Goal: Book appointment/travel/reservation

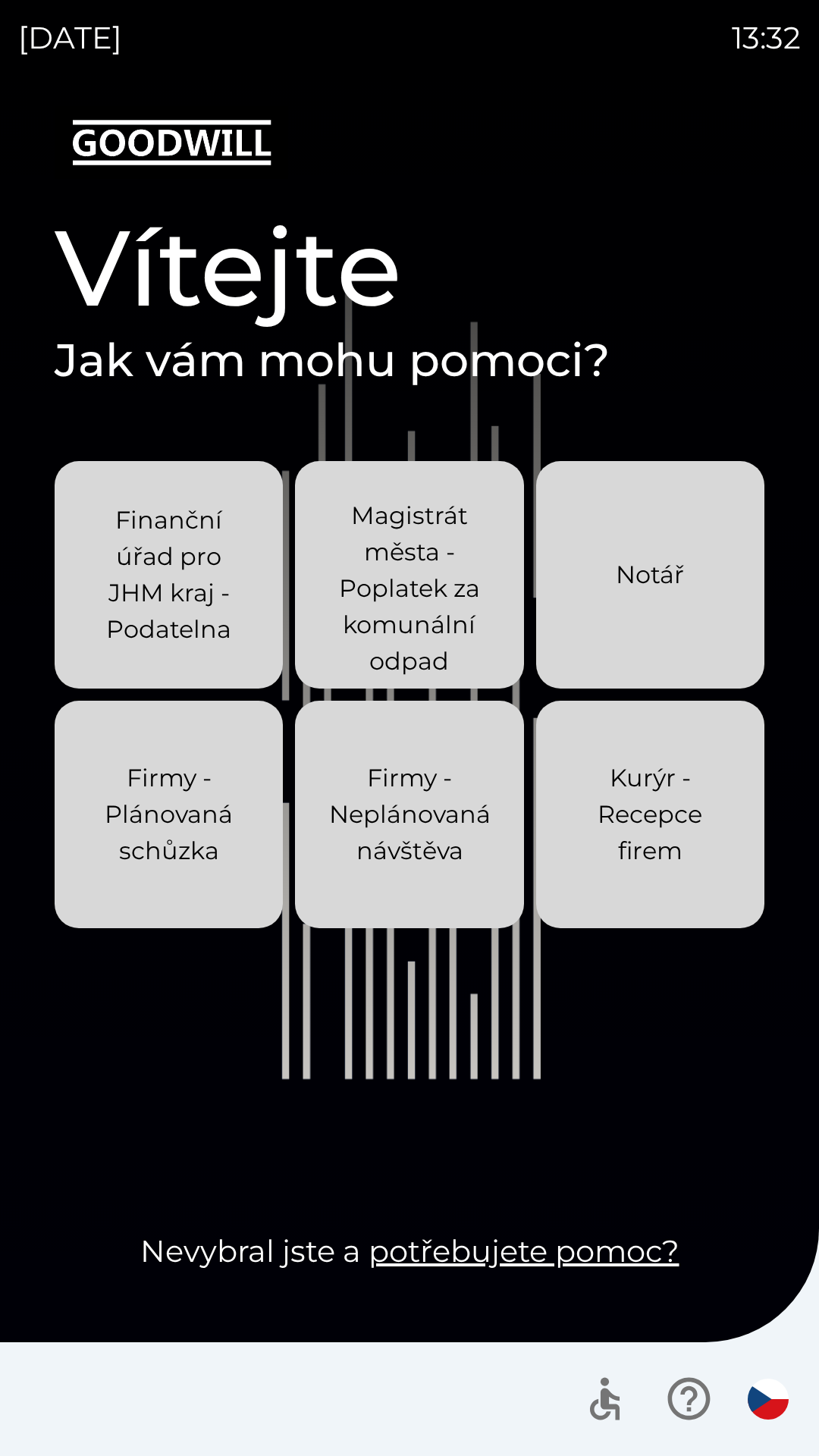
click at [195, 554] on p "Finanční úřad pro JHM kraj - Podatelna" at bounding box center [169, 574] width 156 height 146
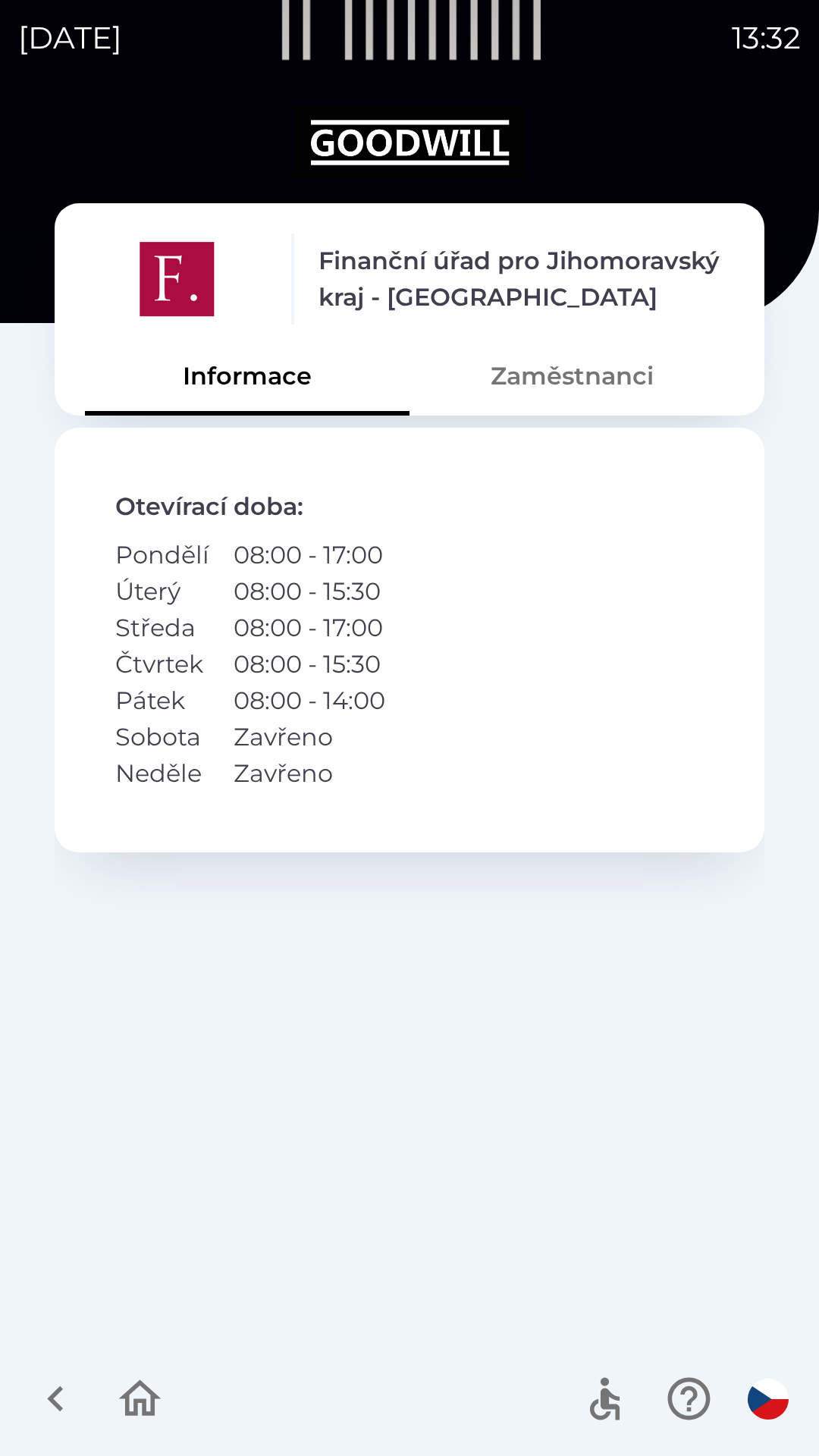
click at [581, 382] on button "Zaměstnanci" at bounding box center [572, 376] width 324 height 54
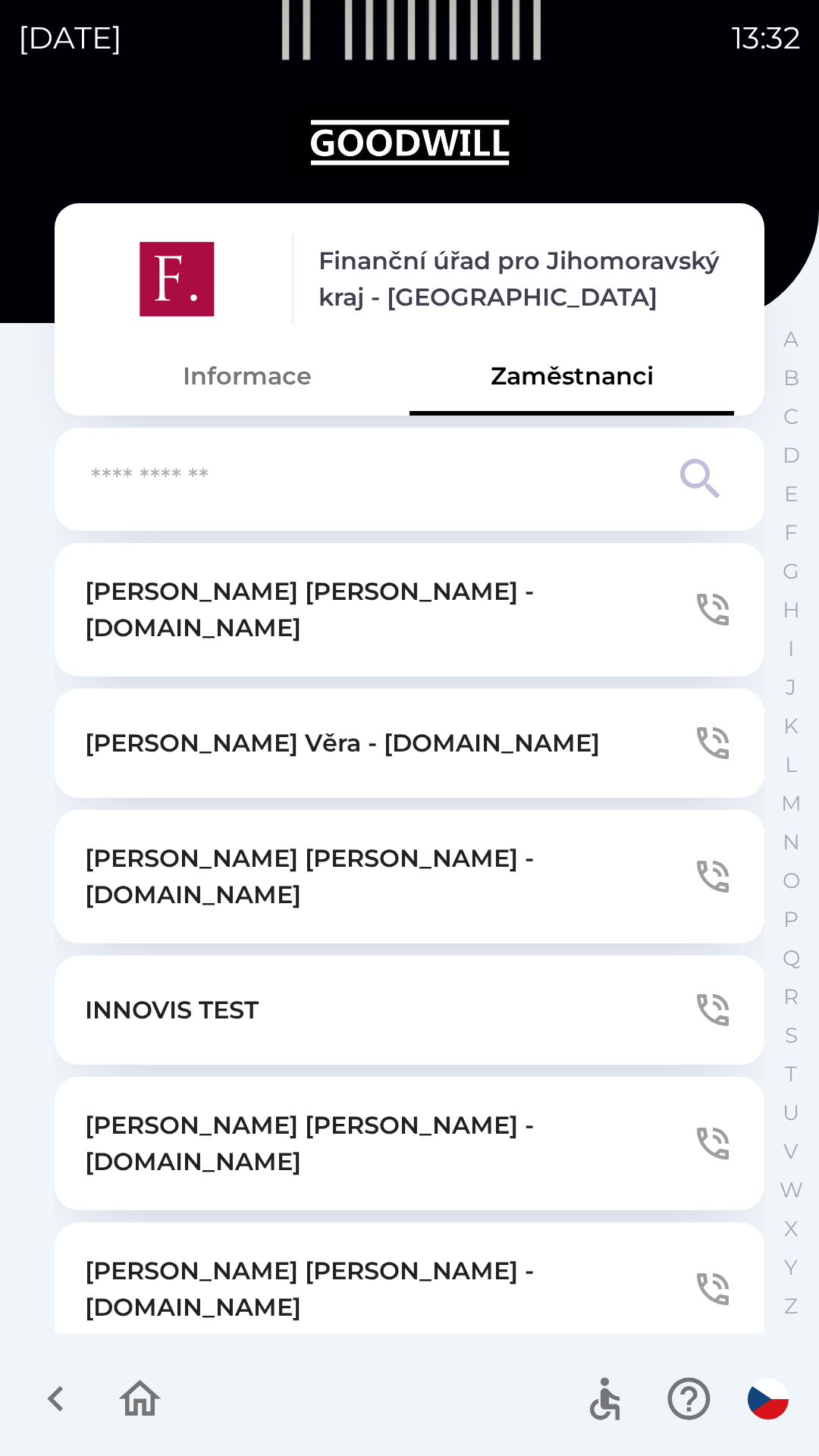
click at [134, 1397] on icon "button" at bounding box center [140, 1398] width 51 height 51
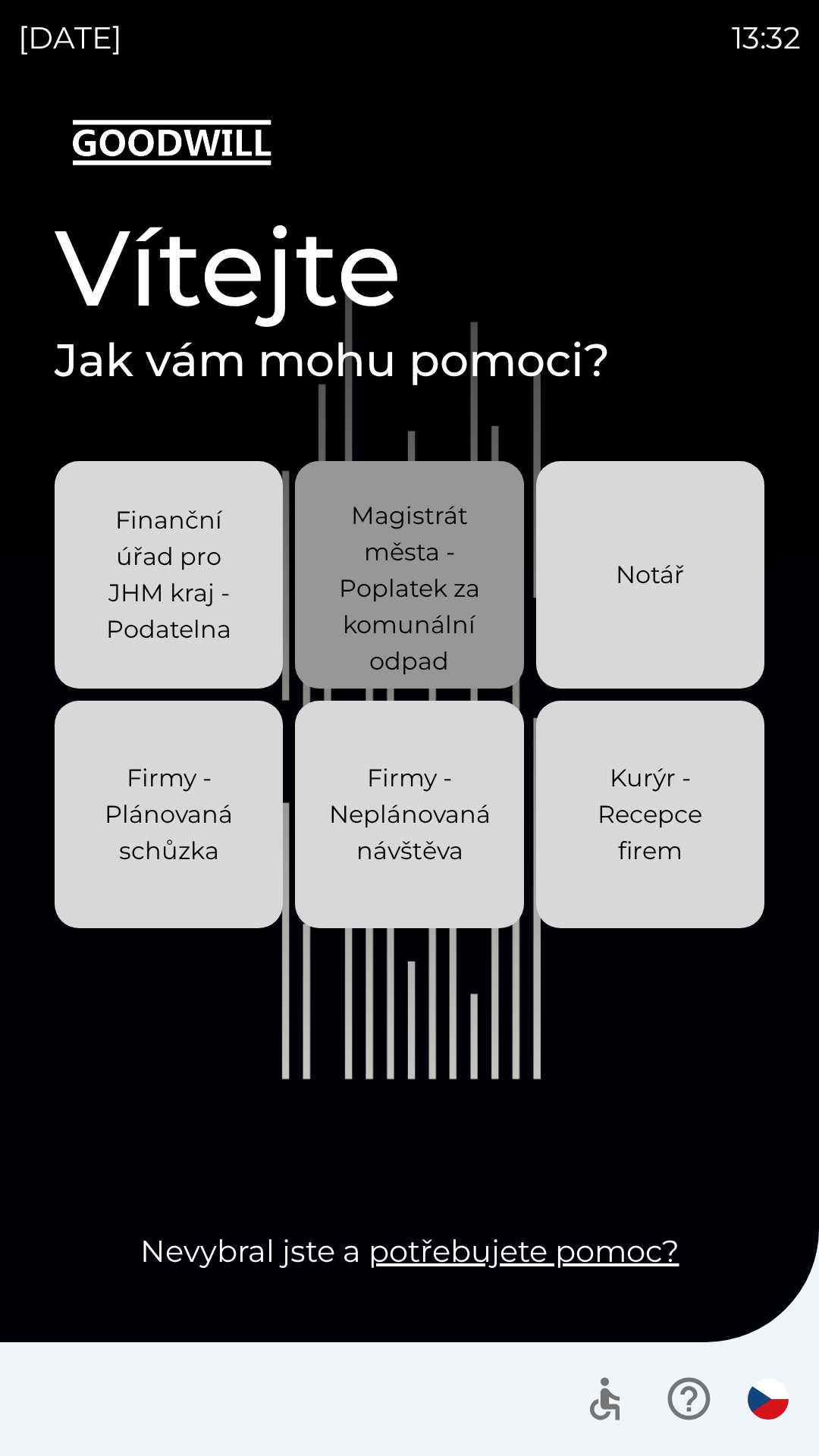
click at [463, 567] on p "Magistrát města - Poplatek za komunální odpad" at bounding box center [410, 588] width 156 height 182
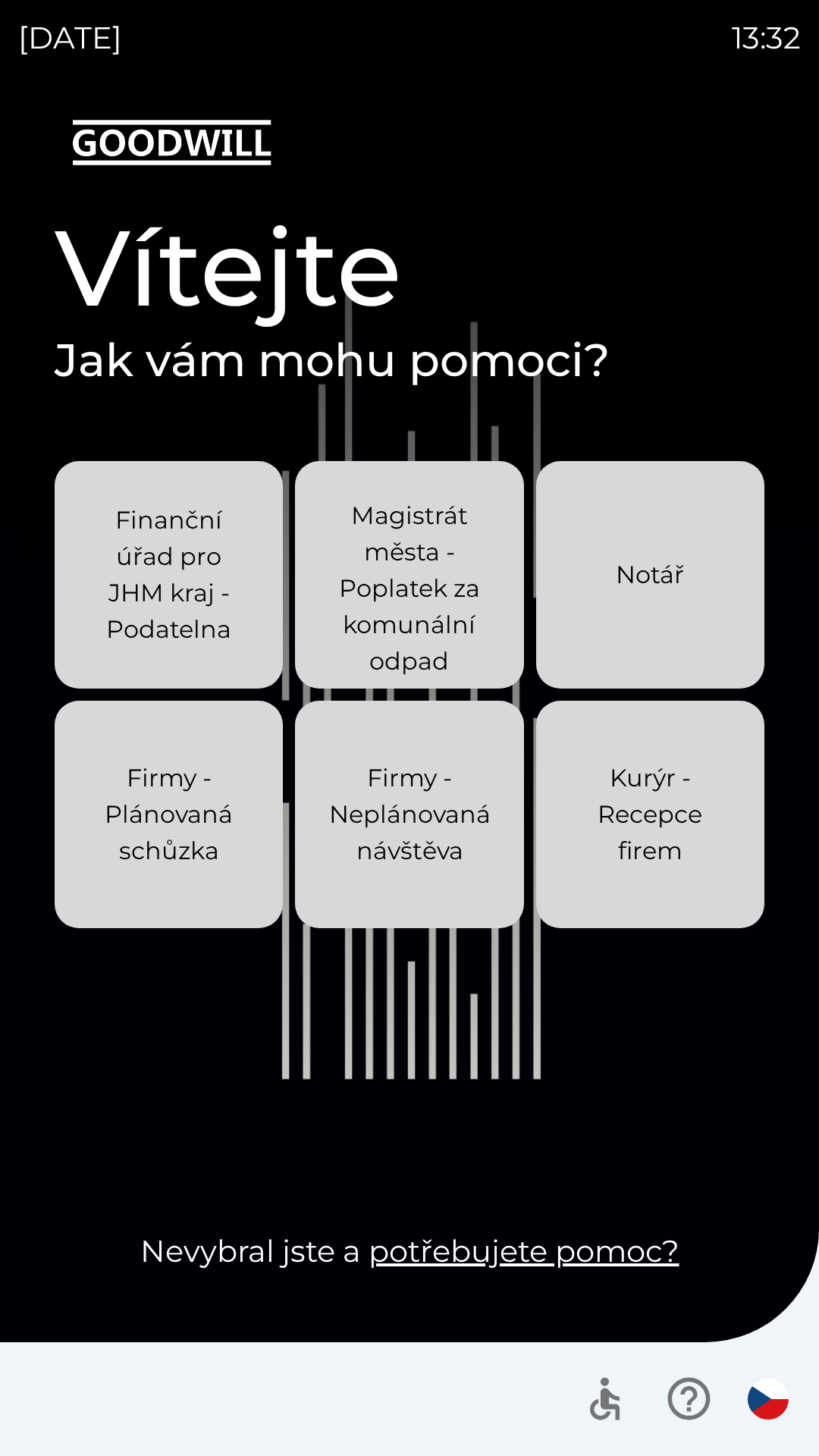
click at [680, 544] on div "Notář" at bounding box center [649, 574] width 68 height 85
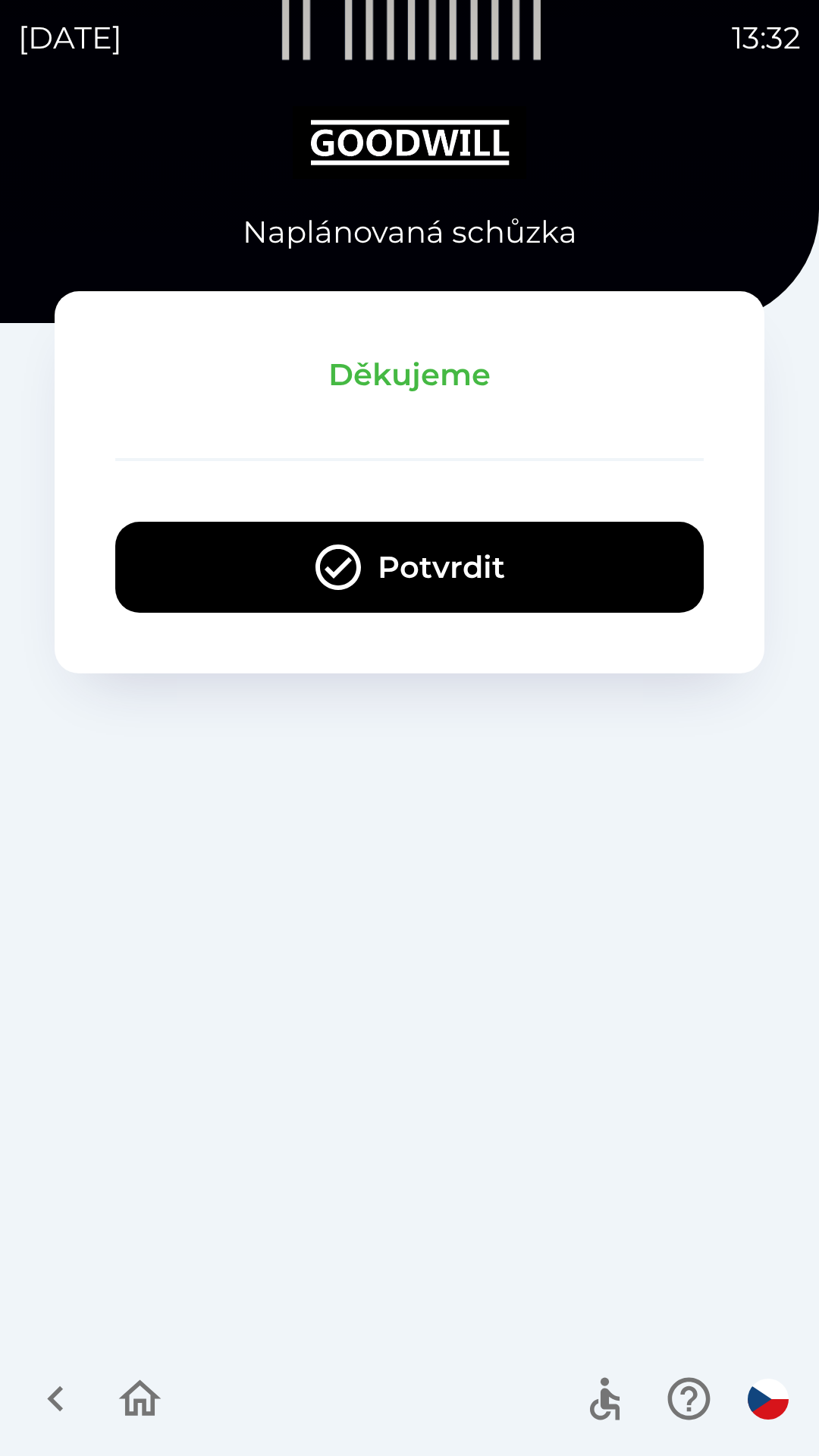
click at [117, 1421] on icon "button" at bounding box center [140, 1398] width 51 height 51
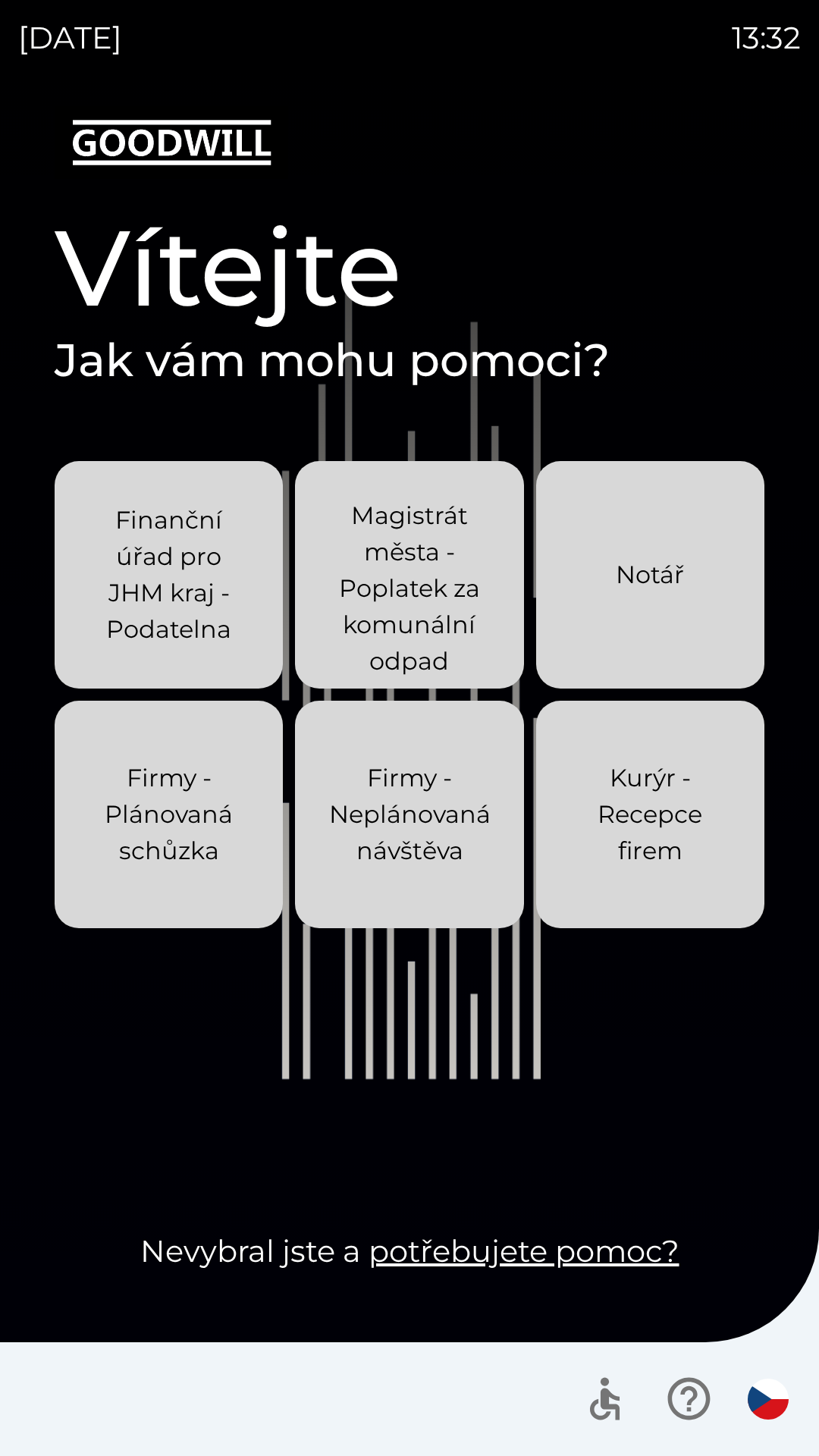
click at [202, 790] on p "Firmy - Plánovaná schůzka" at bounding box center [169, 814] width 156 height 109
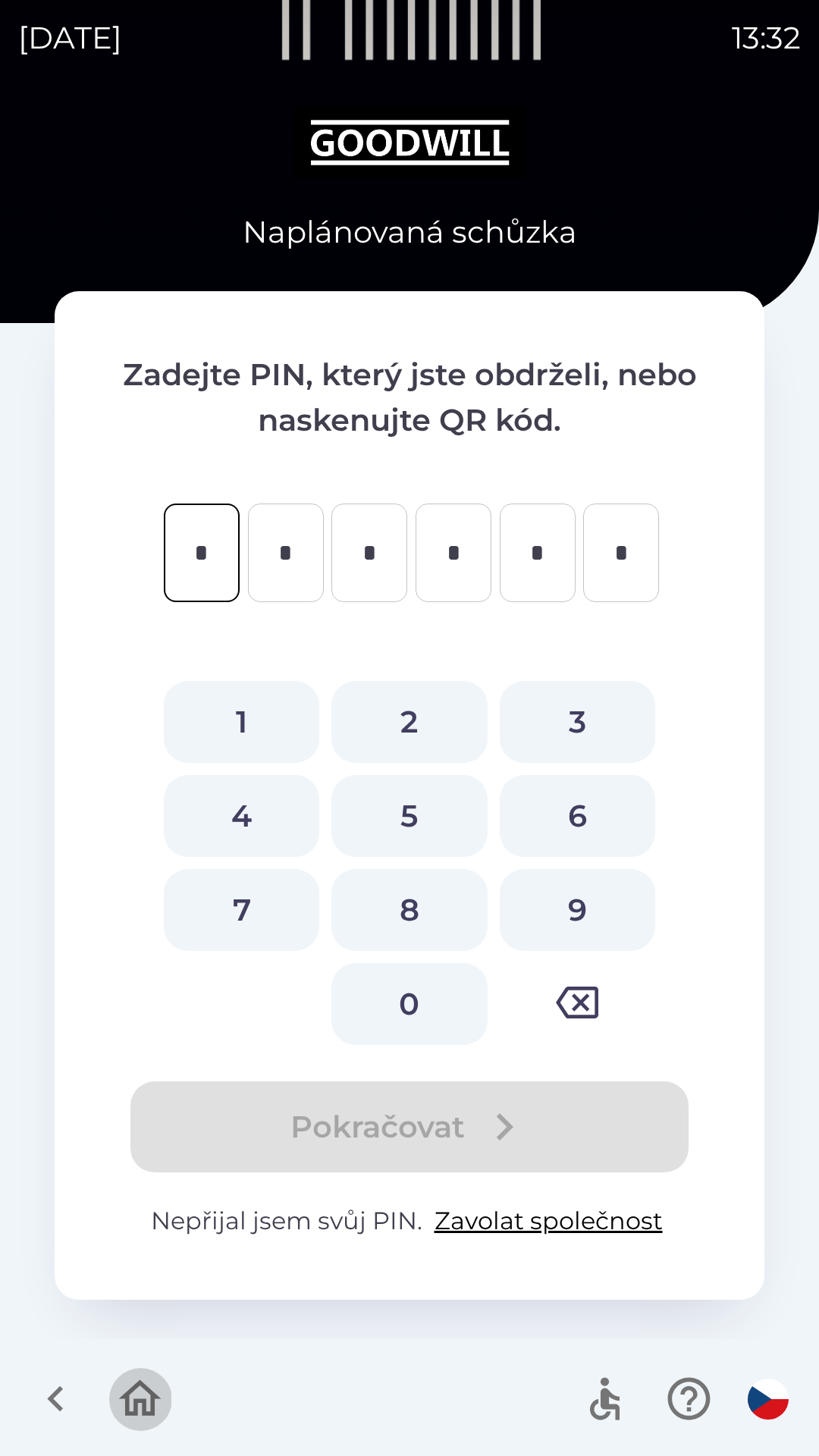
click at [135, 1405] on icon "button" at bounding box center [140, 1398] width 43 height 36
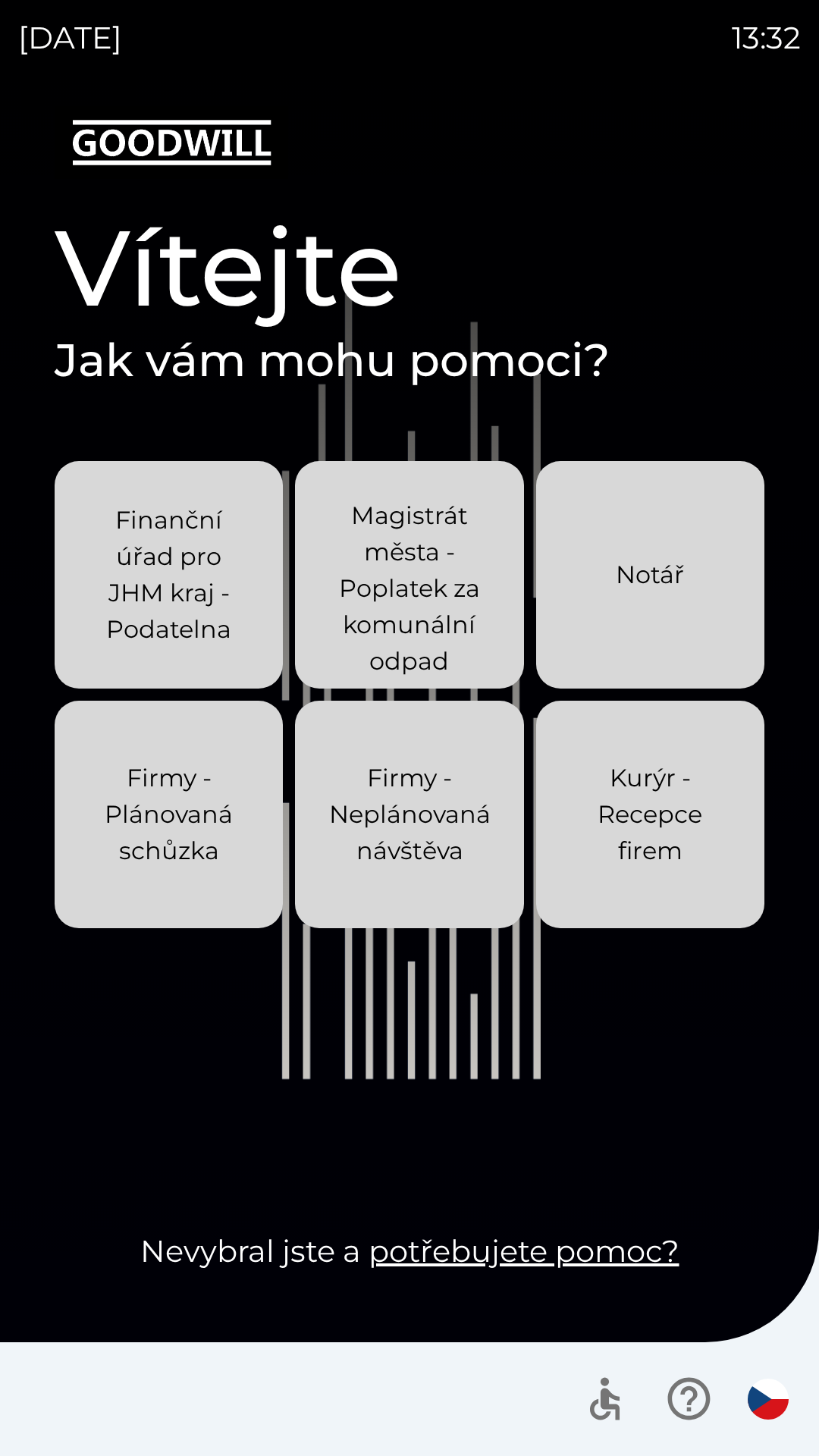
click at [430, 792] on p "Firmy - Neplánovaná návštěva" at bounding box center [410, 814] width 161 height 109
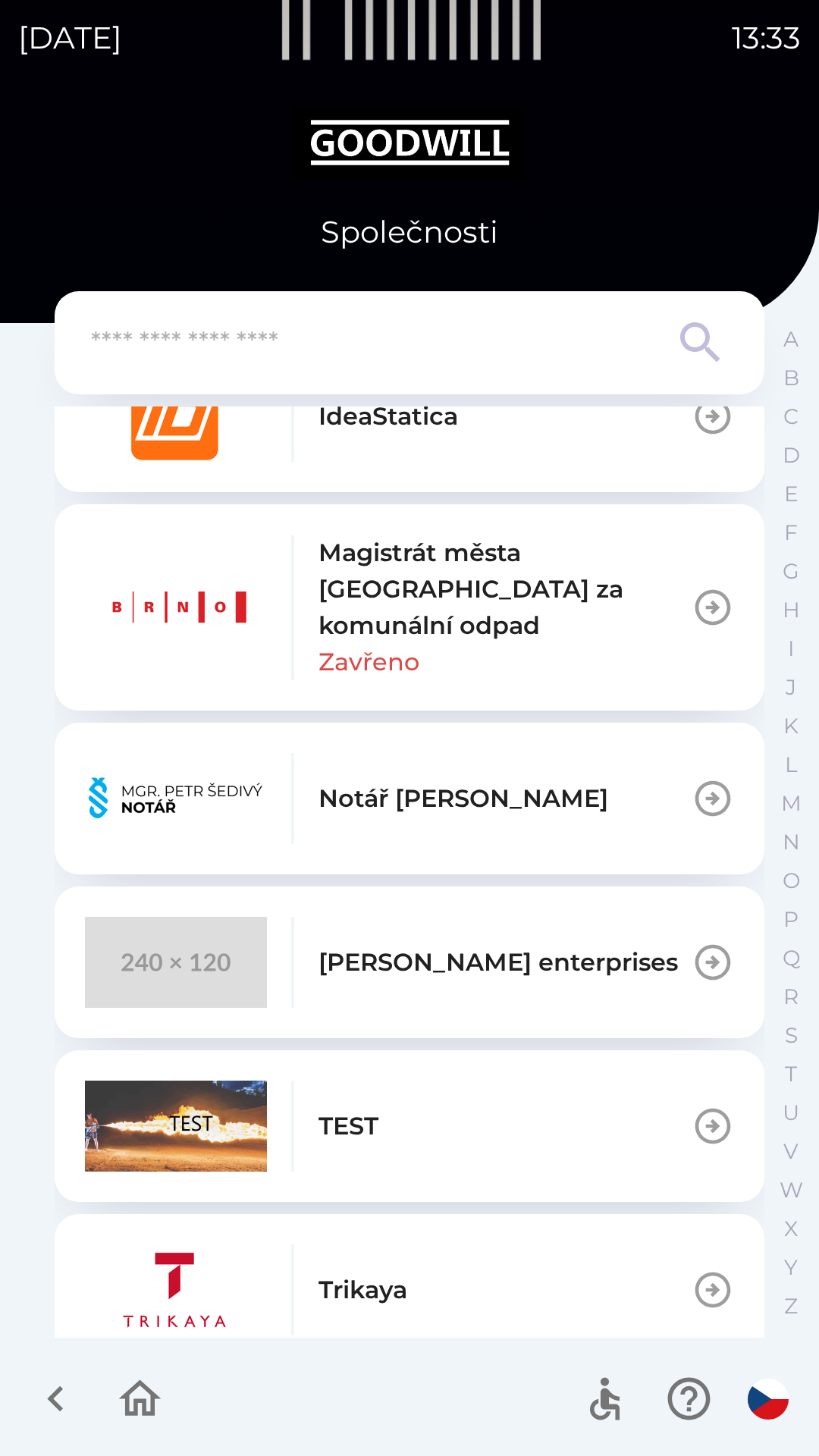
scroll to position [1459, 0]
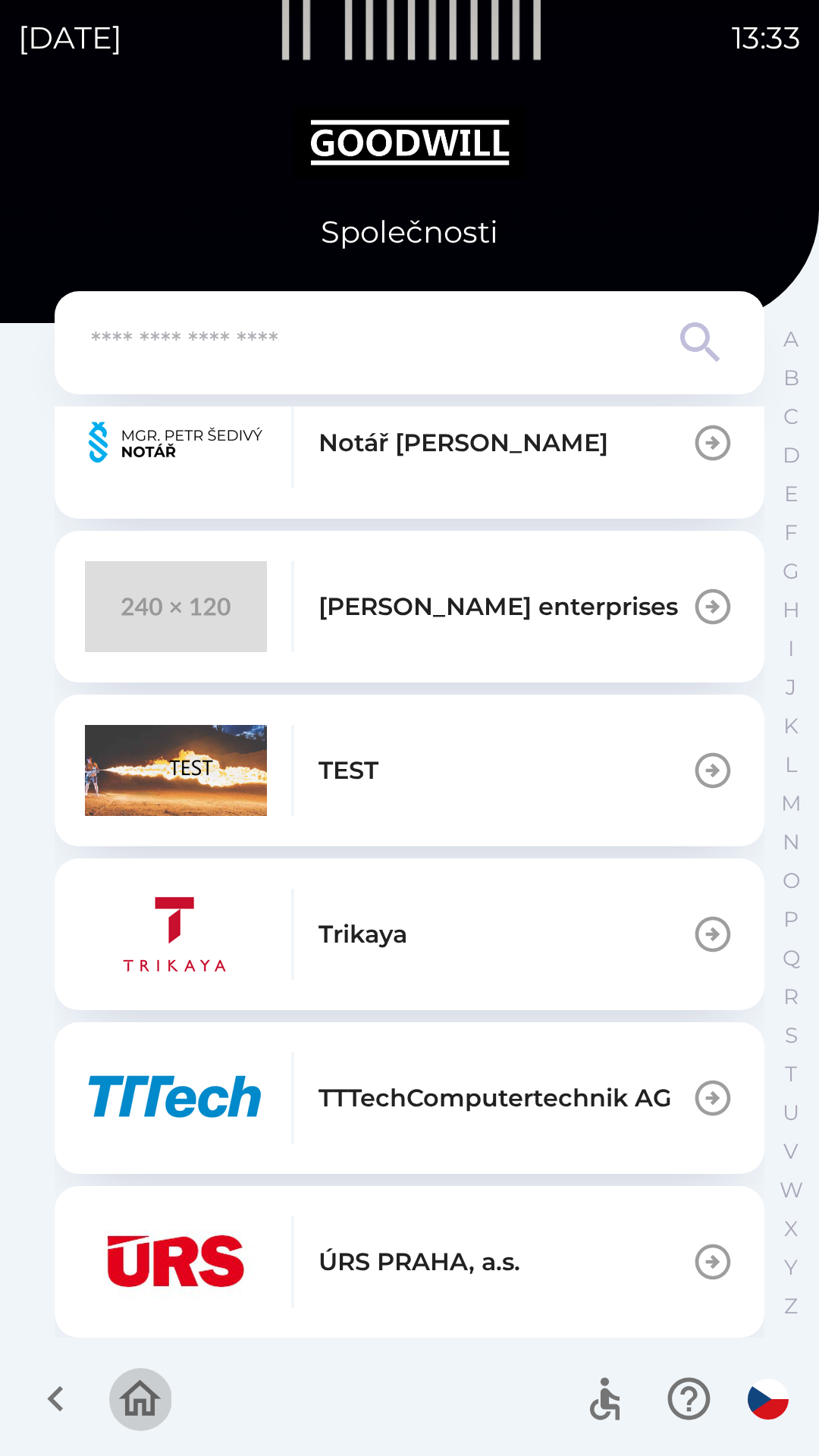
click at [140, 1397] on icon "button" at bounding box center [140, 1398] width 51 height 51
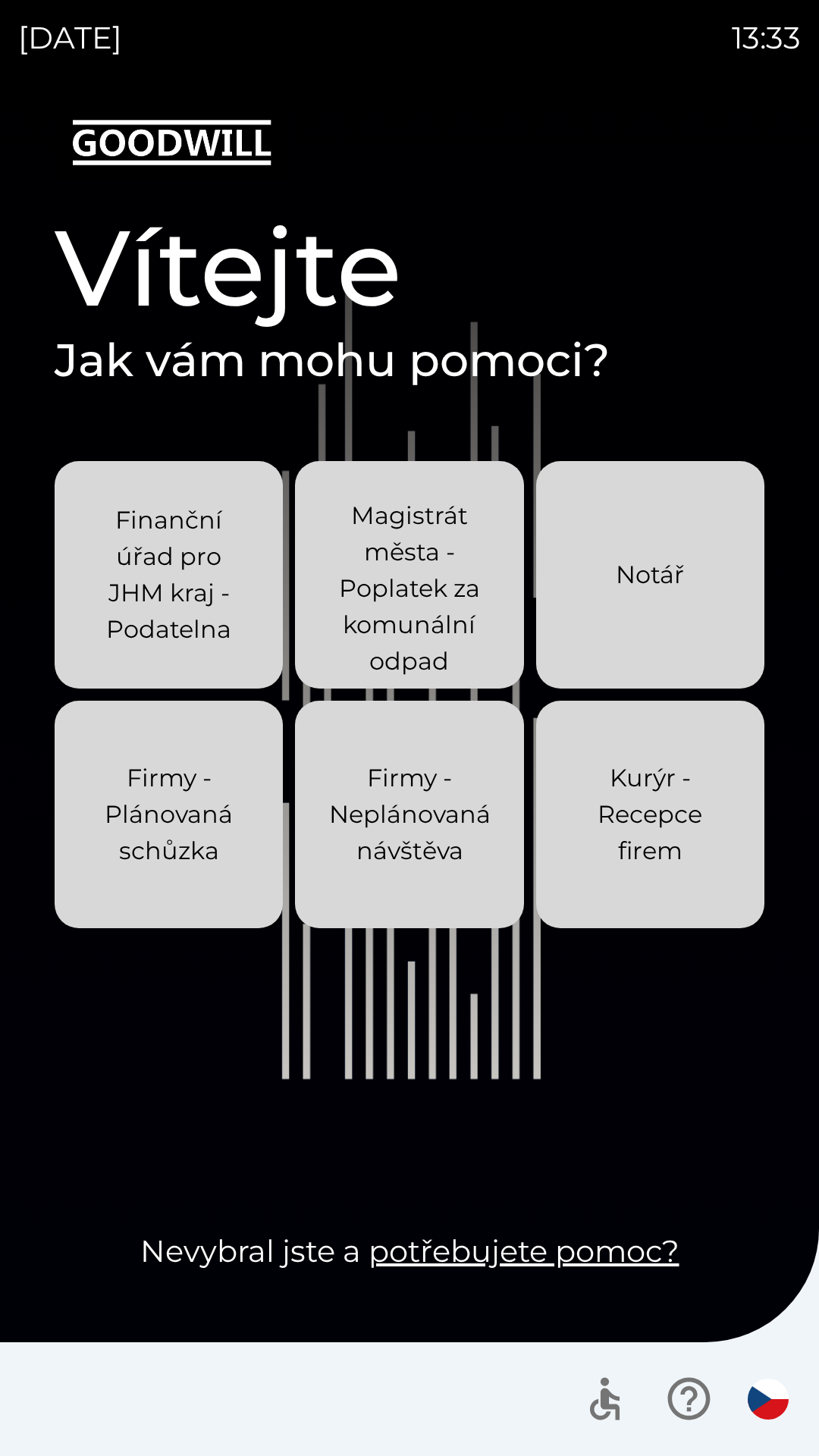
click at [615, 775] on p "Kurýr - Recepce firem" at bounding box center [650, 814] width 156 height 109
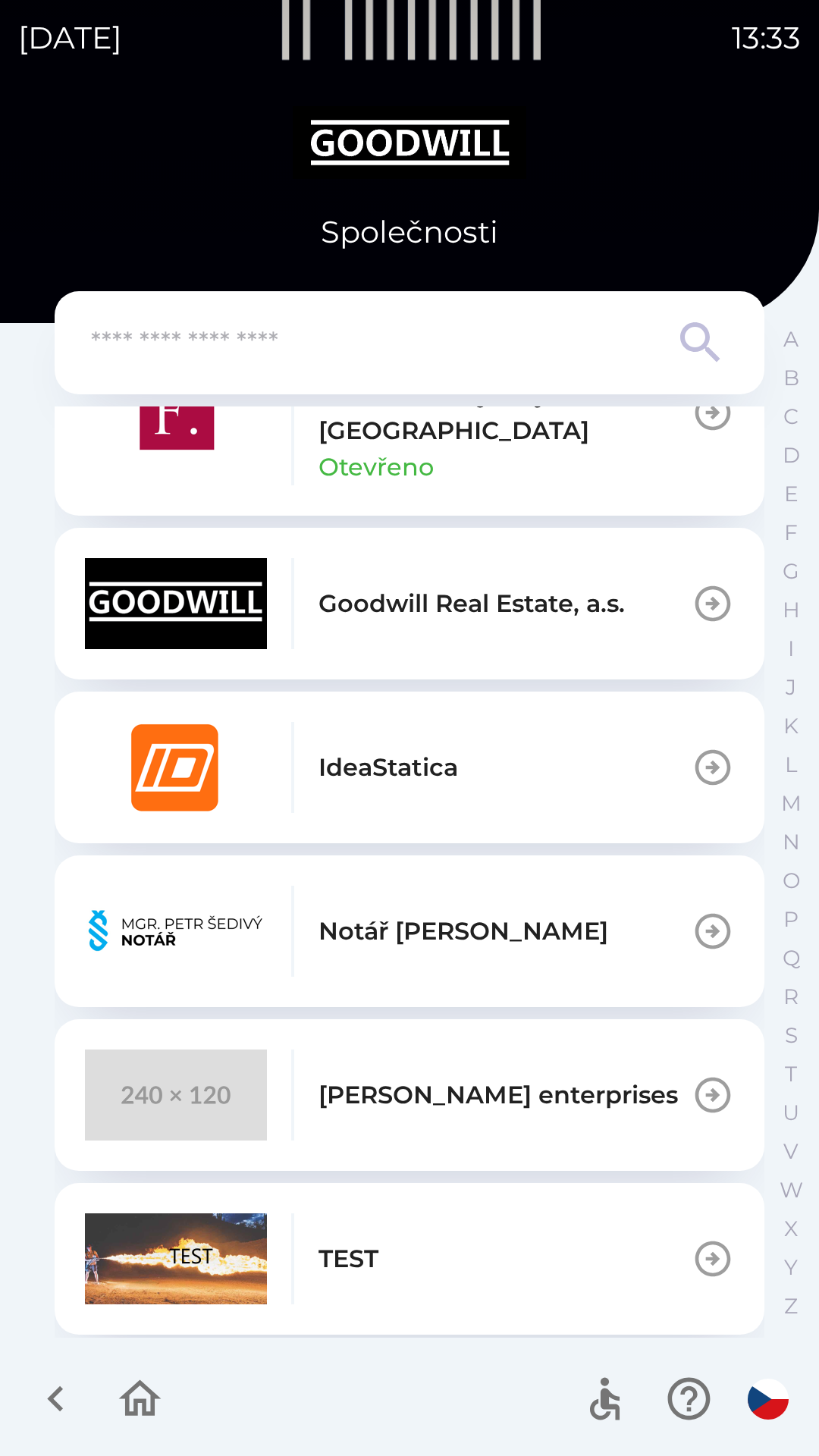
scroll to position [1240, 0]
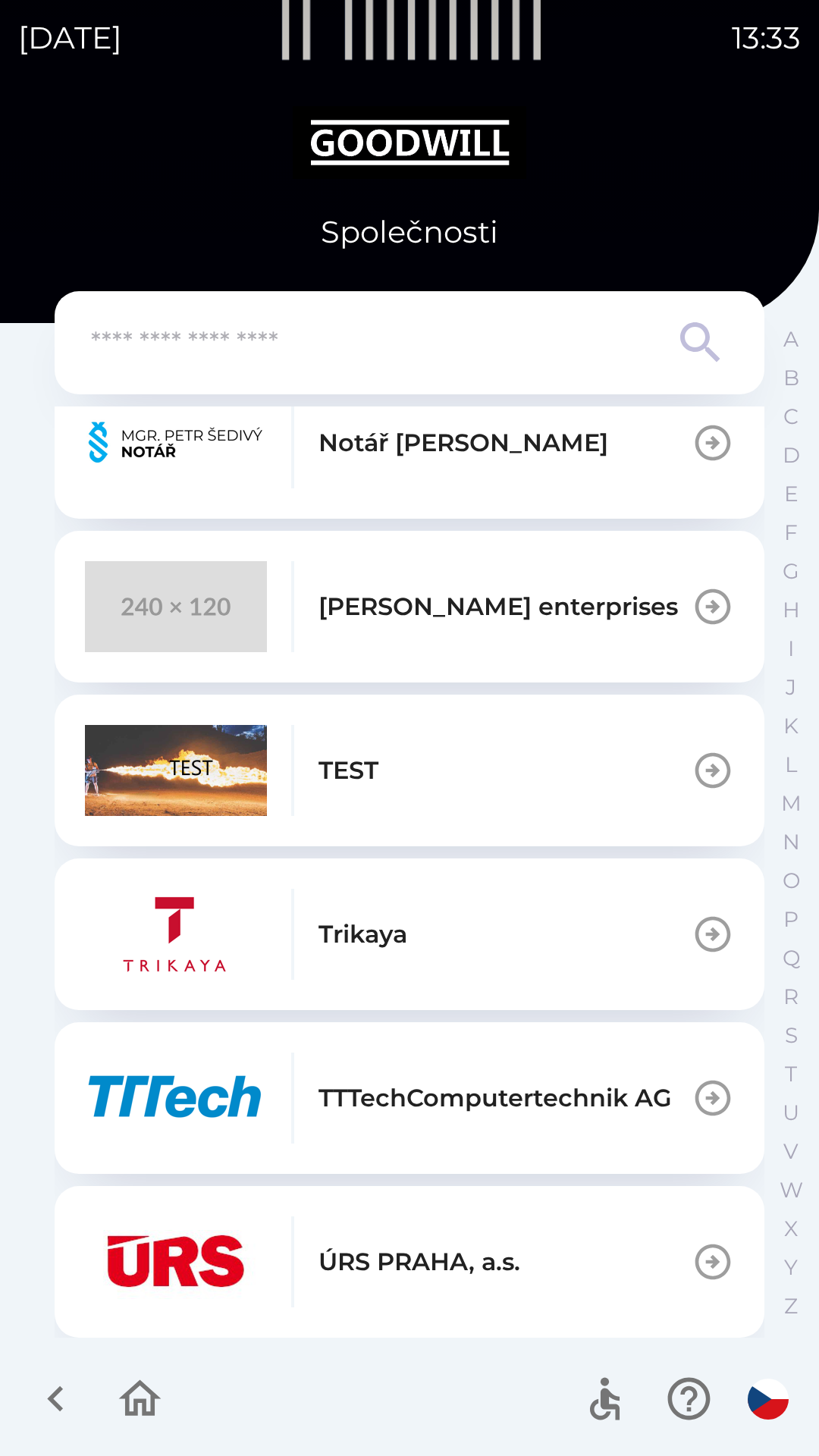
click at [137, 1404] on icon "button" at bounding box center [140, 1398] width 43 height 36
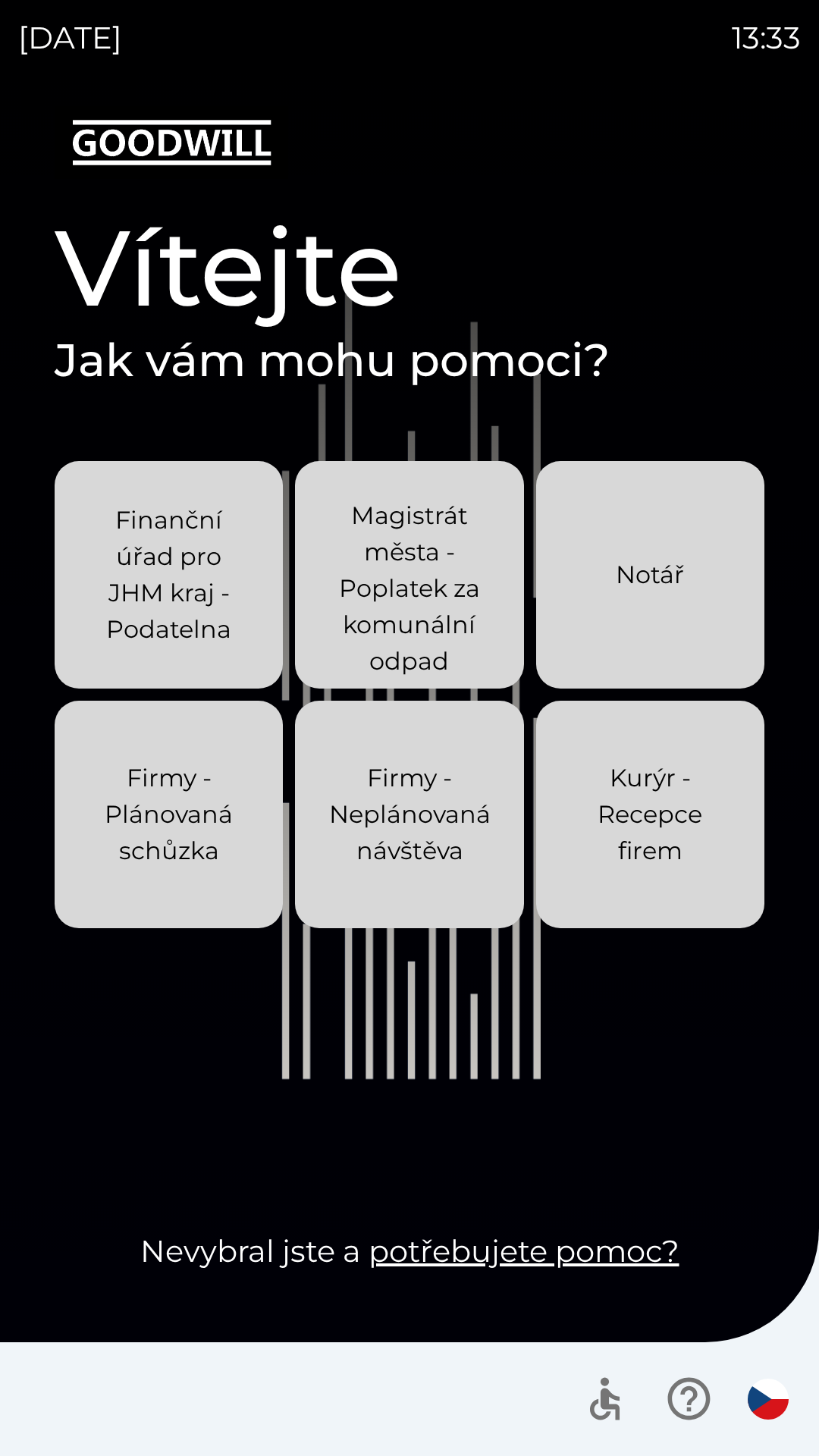
click at [203, 591] on p "Finanční úřad pro JHM kraj - Podatelna" at bounding box center [169, 574] width 156 height 146
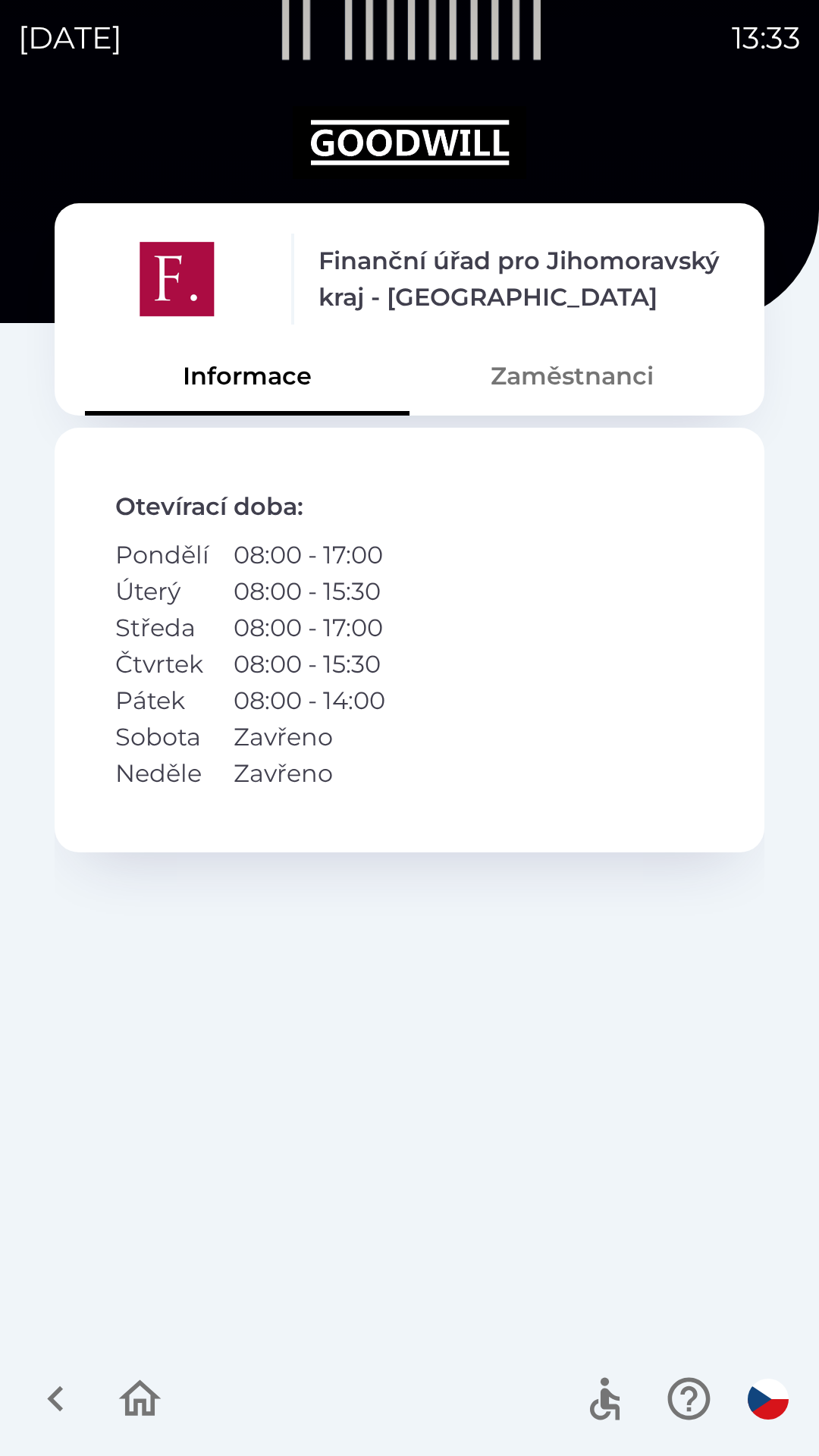
click at [621, 371] on button "Zaměstnanci" at bounding box center [572, 376] width 324 height 54
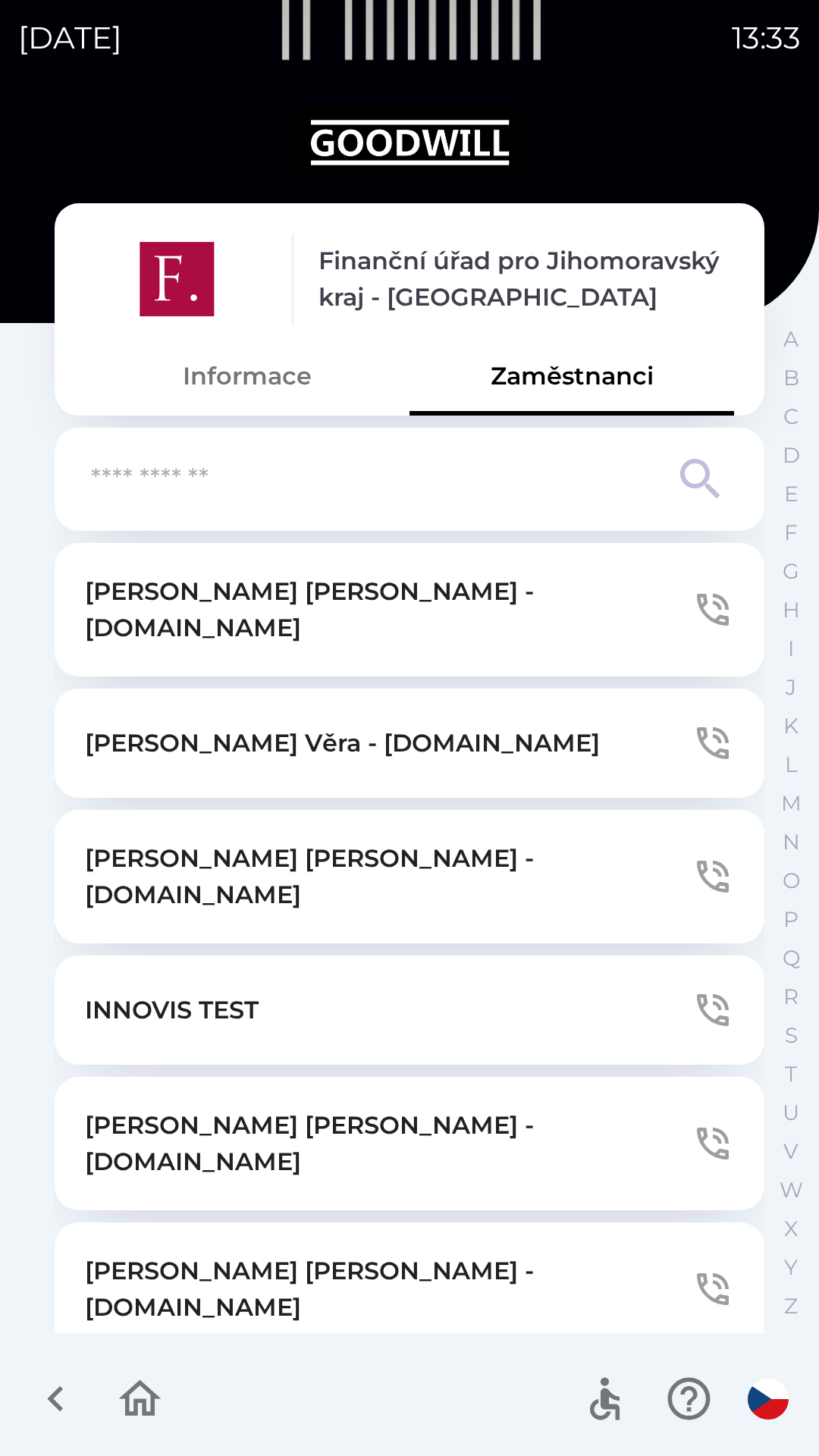
click at [137, 1405] on icon "button" at bounding box center [140, 1398] width 43 height 36
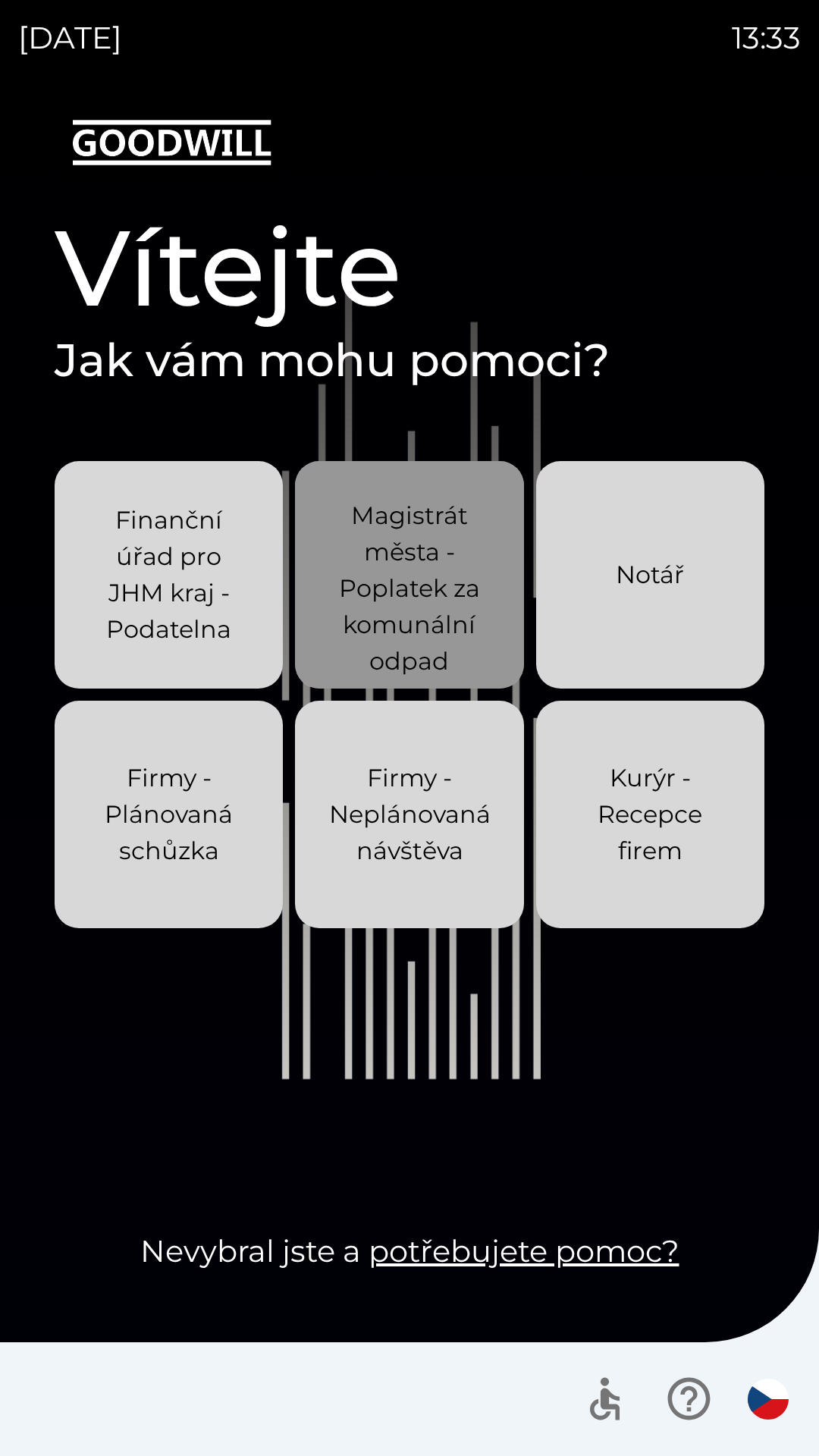
click at [427, 559] on p "Magistrát města - Poplatek za komunální odpad" at bounding box center [410, 588] width 156 height 182
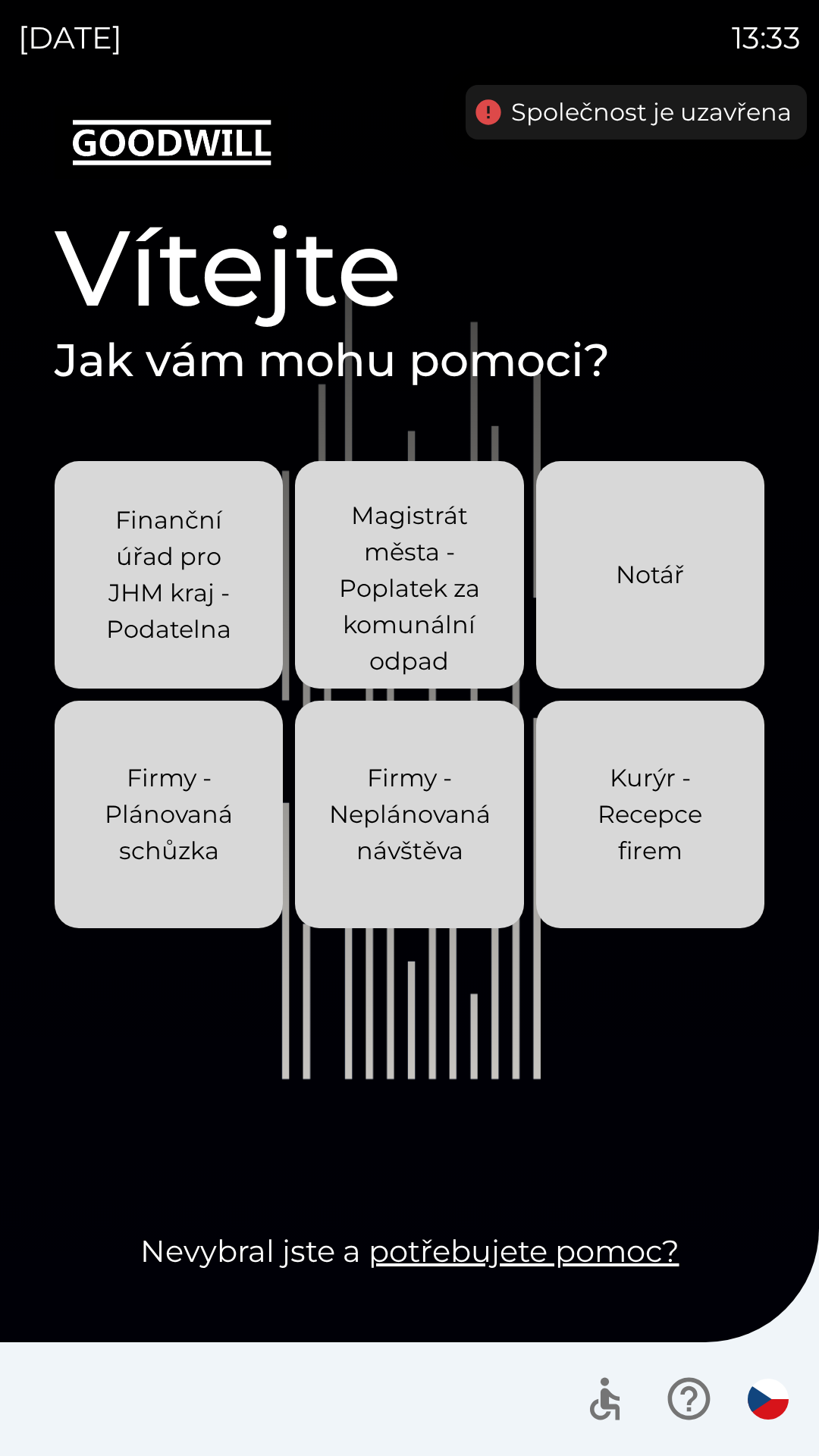
click at [659, 578] on p "Notář" at bounding box center [649, 574] width 68 height 36
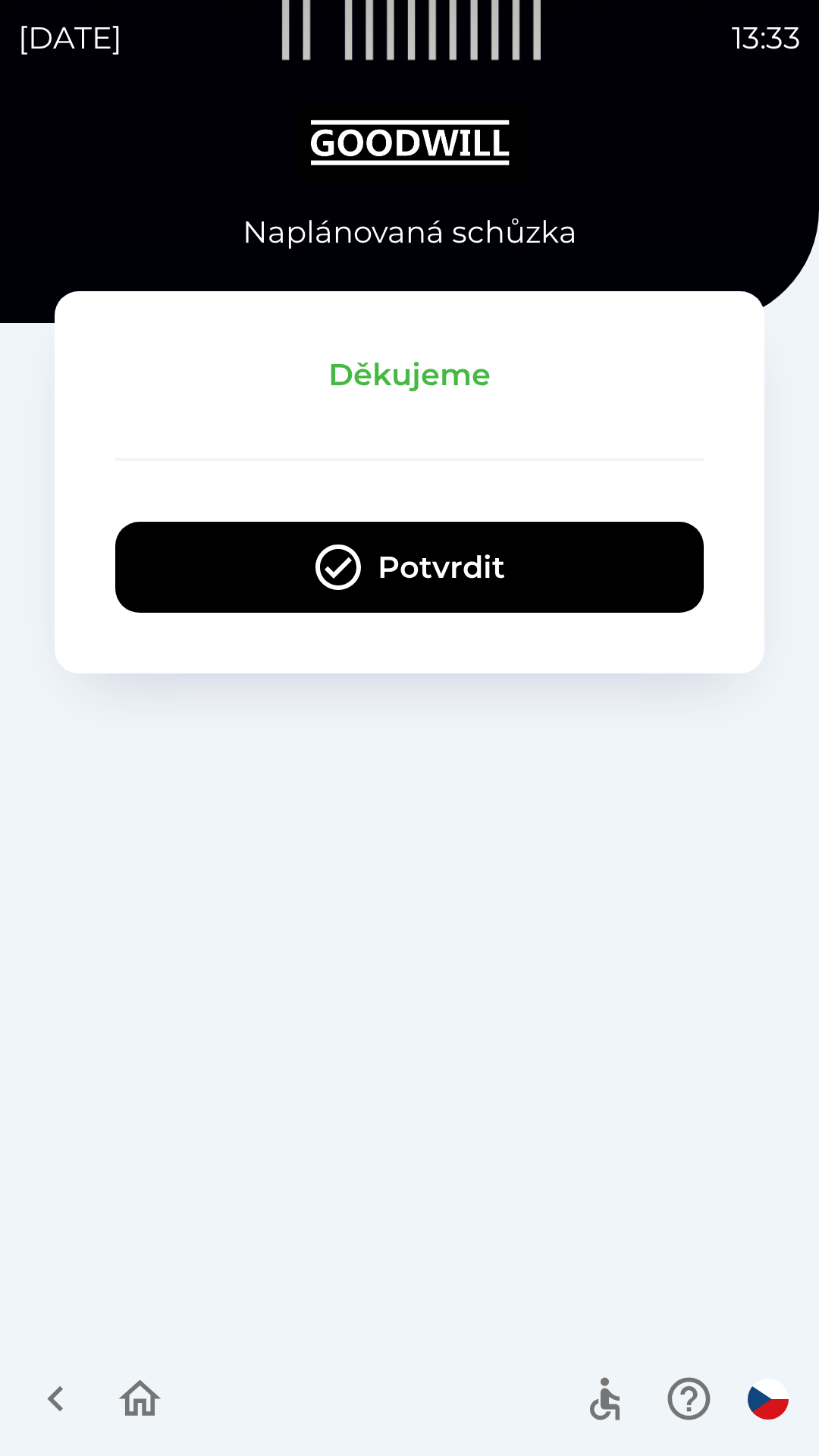
click at [138, 1407] on icon "button" at bounding box center [140, 1398] width 51 height 51
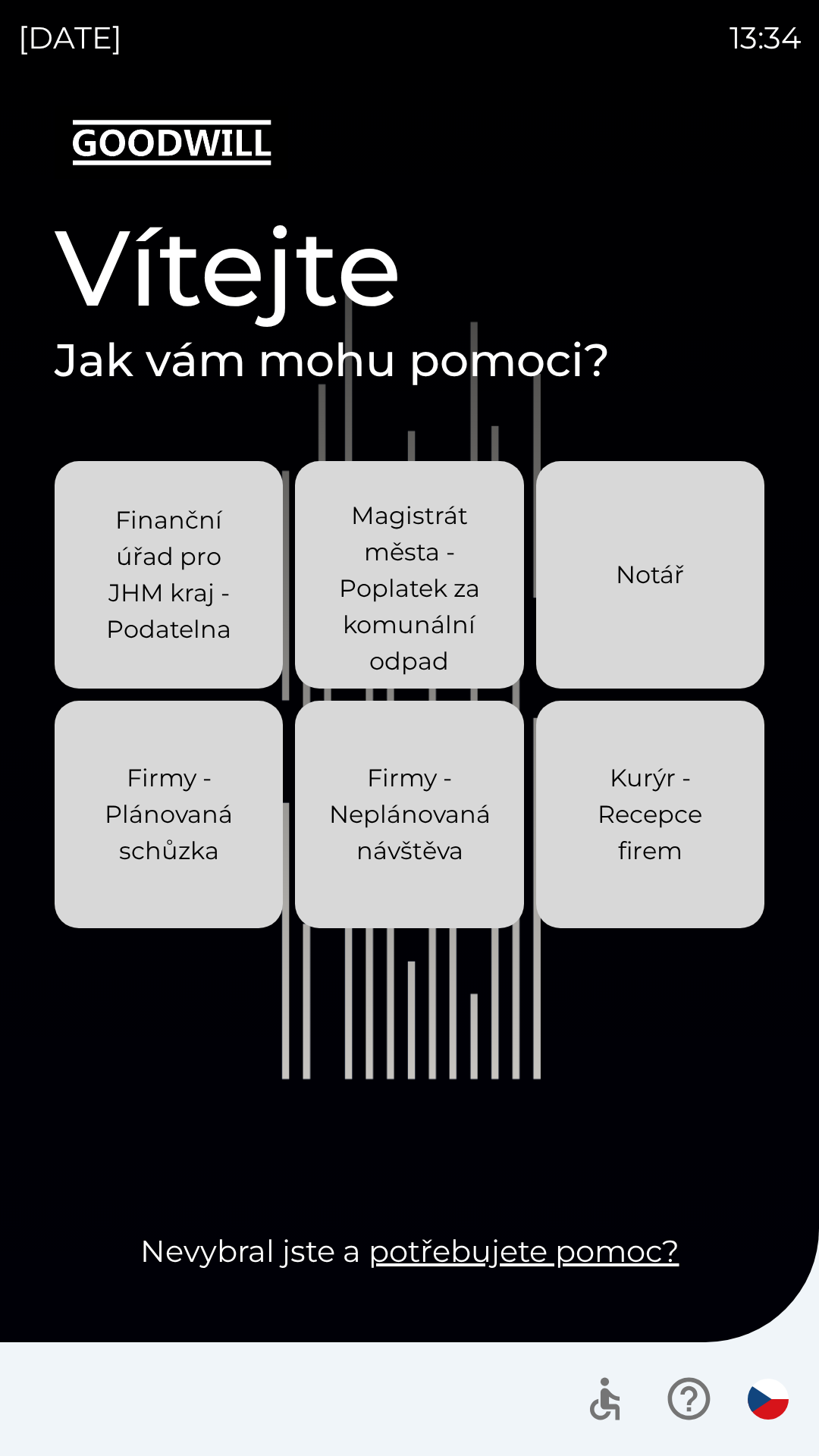
click at [211, 793] on p "Firmy - Plánovaná schůzka" at bounding box center [169, 814] width 156 height 109
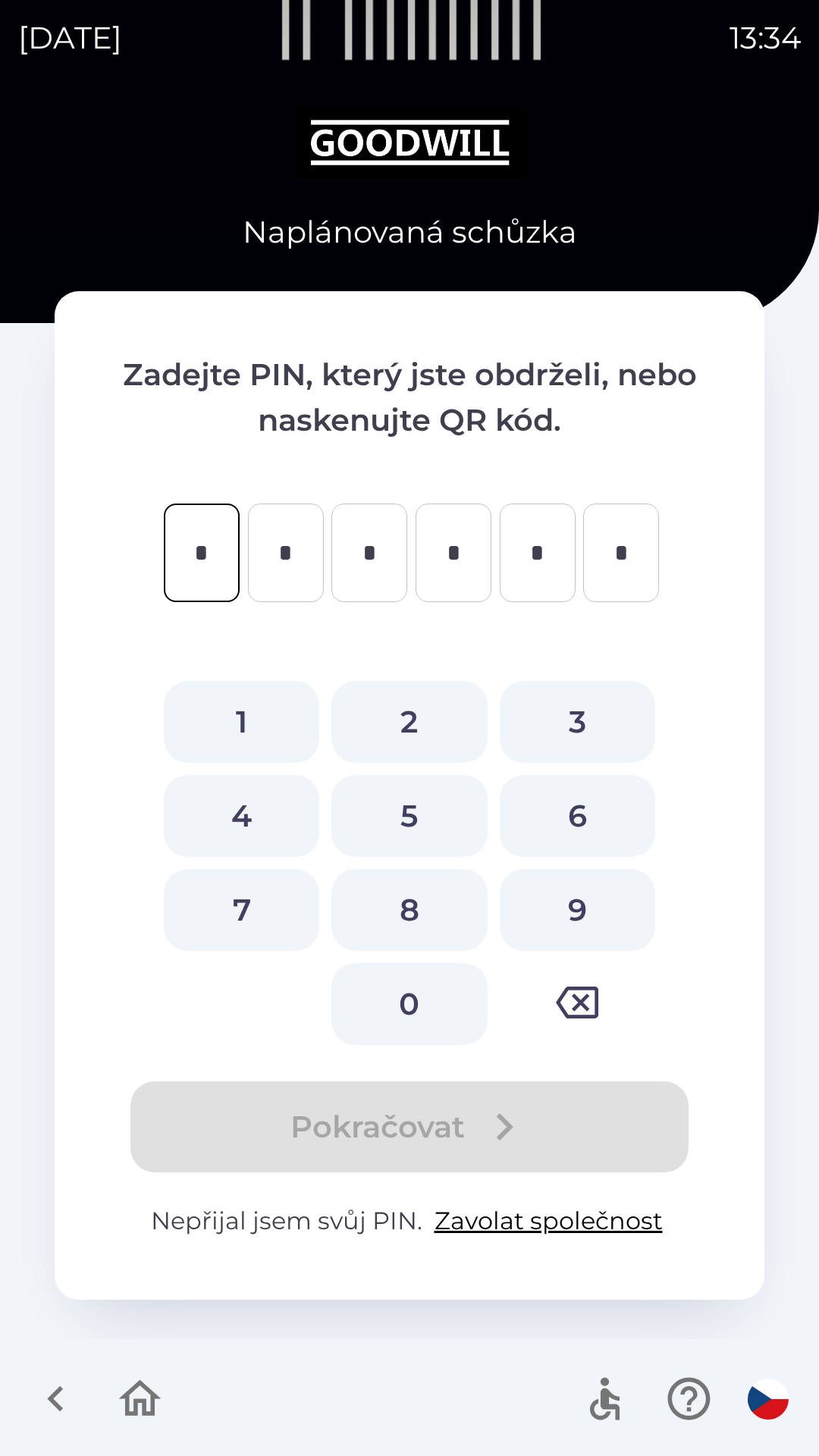
click at [141, 1409] on icon "button" at bounding box center [140, 1398] width 51 height 51
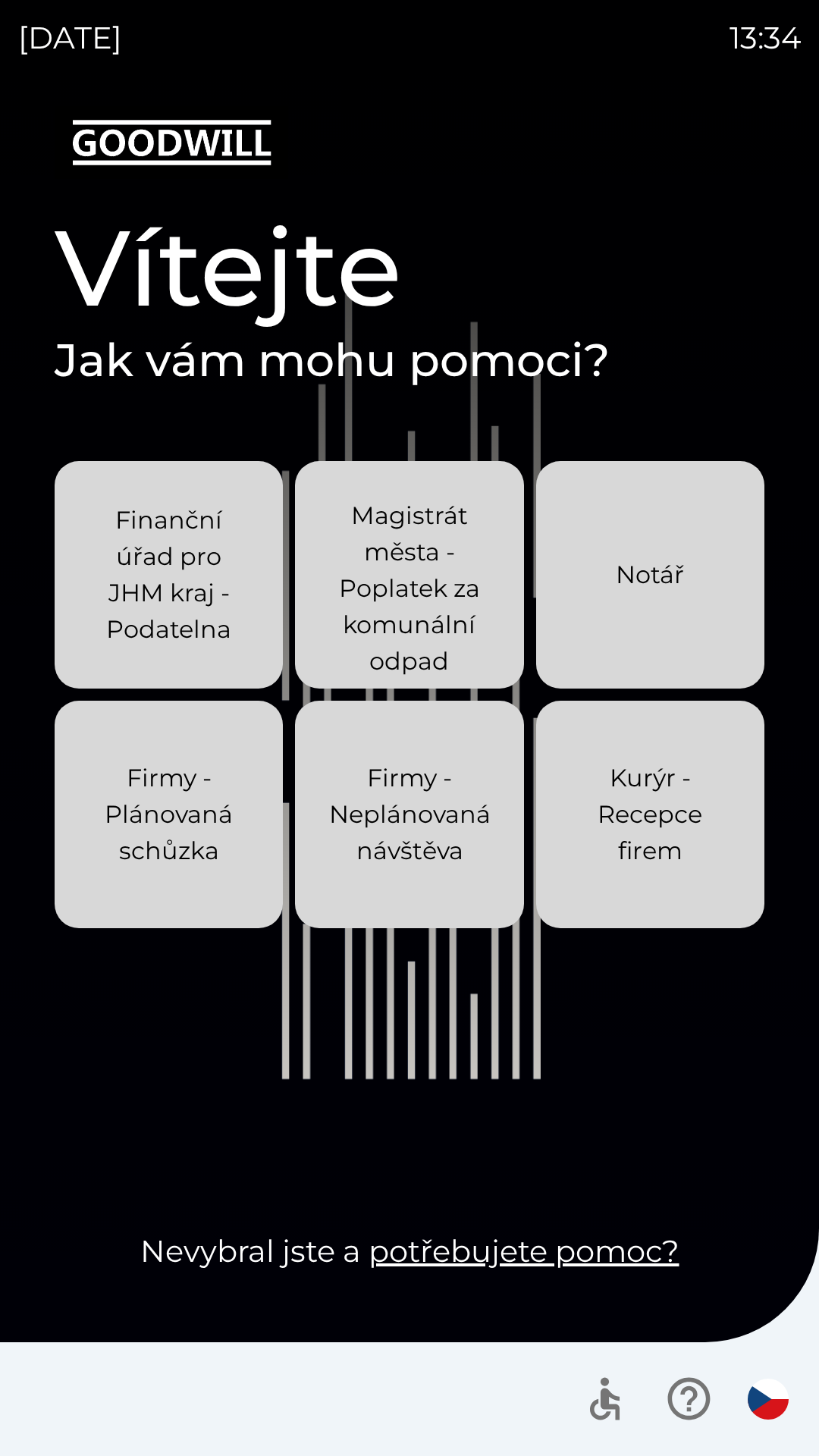
click at [419, 806] on p "Firmy - Neplánovaná návštěva" at bounding box center [410, 814] width 161 height 109
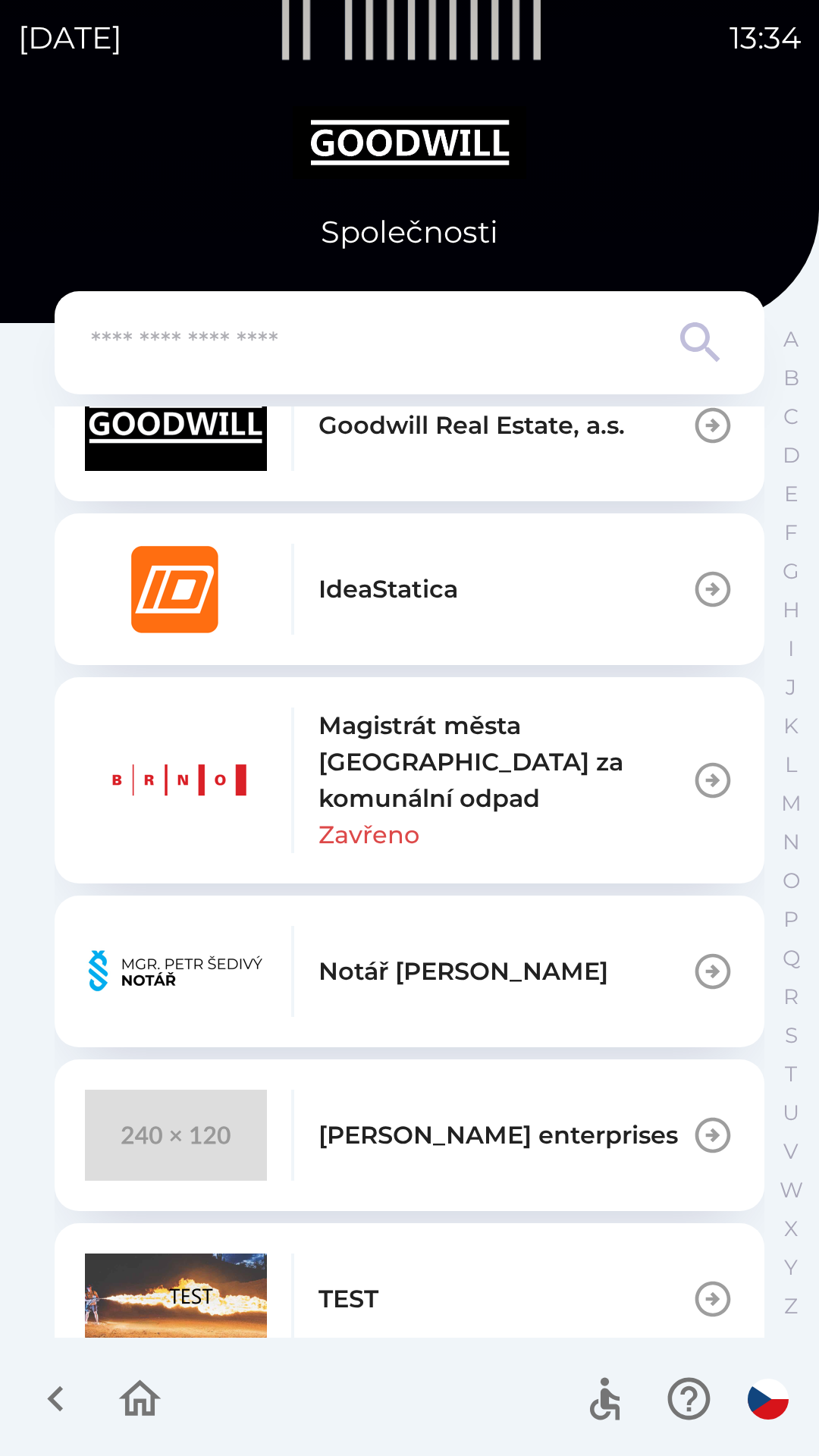
scroll to position [946, 0]
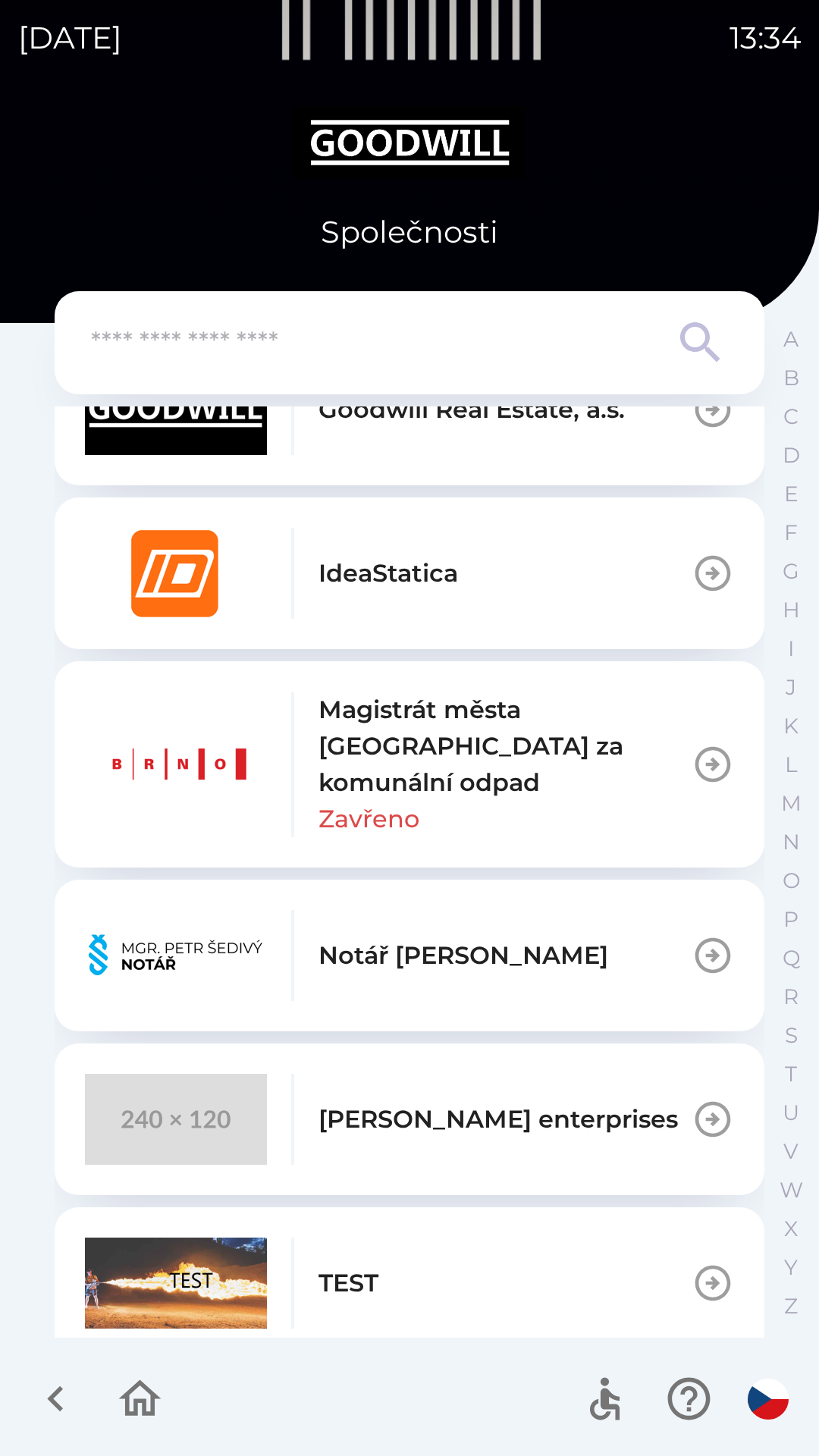
click at [136, 1403] on icon "button" at bounding box center [140, 1398] width 43 height 36
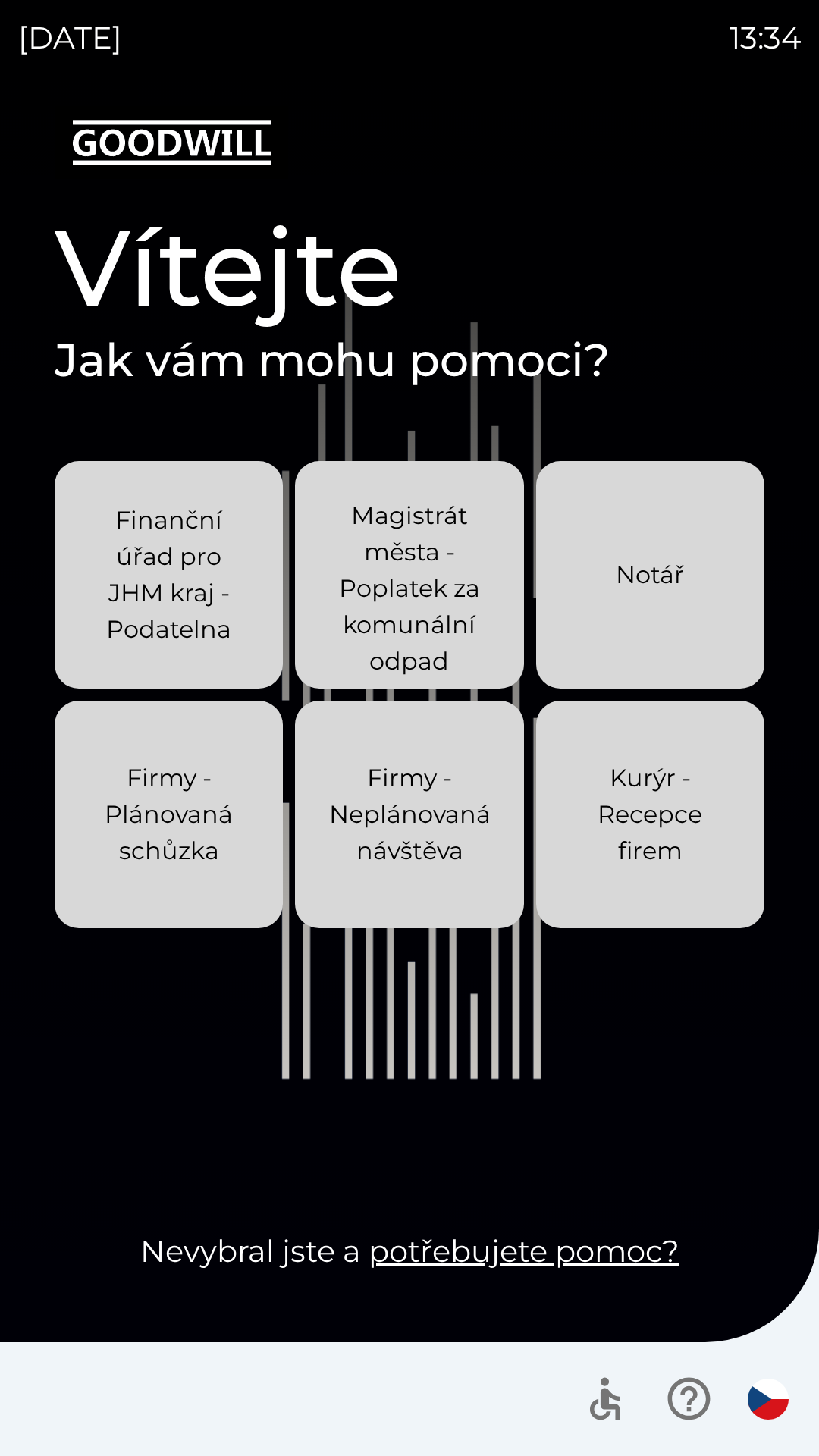
click at [657, 806] on p "Kurýr - Recepce firem" at bounding box center [650, 814] width 156 height 109
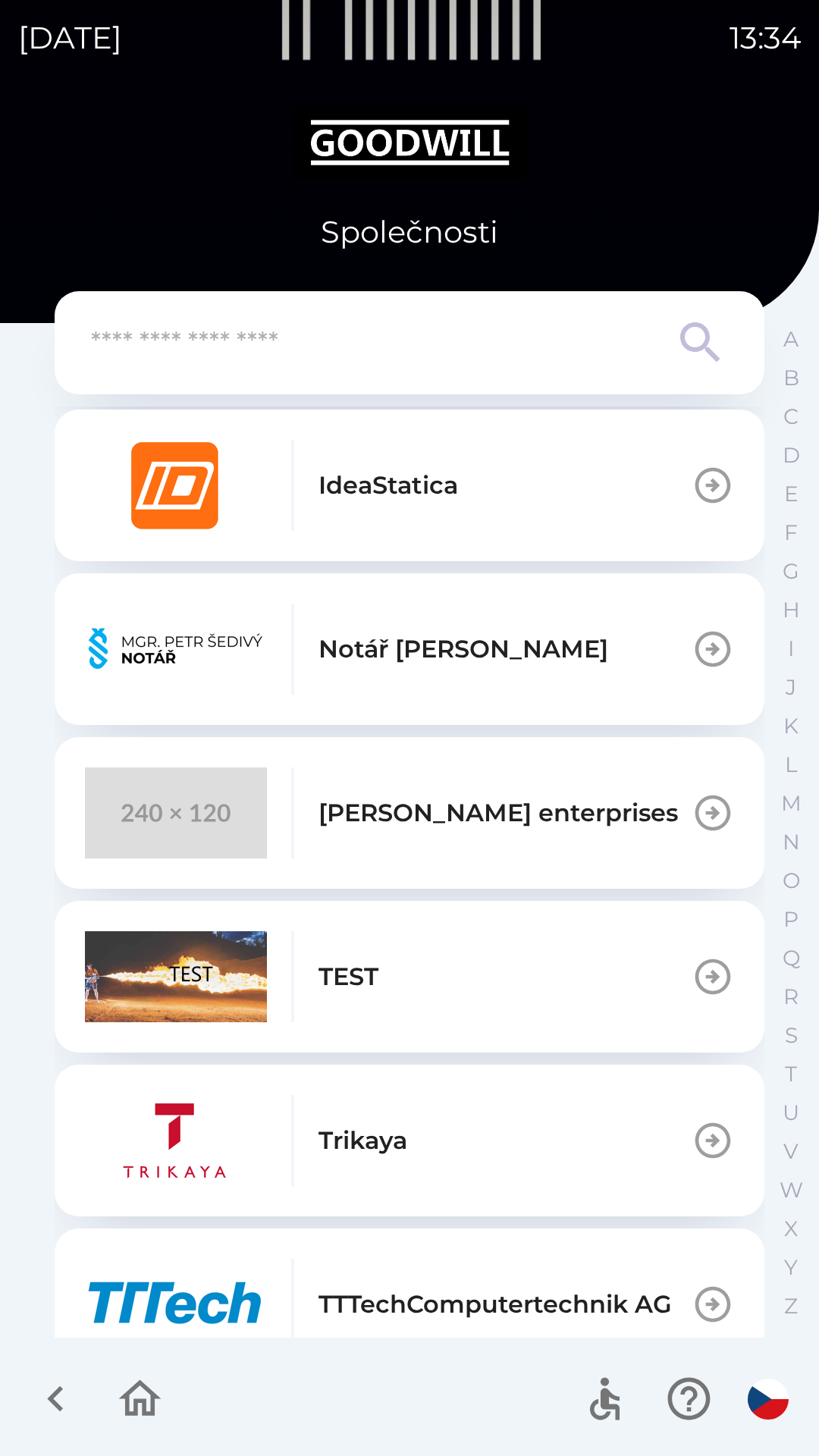
scroll to position [1240, 0]
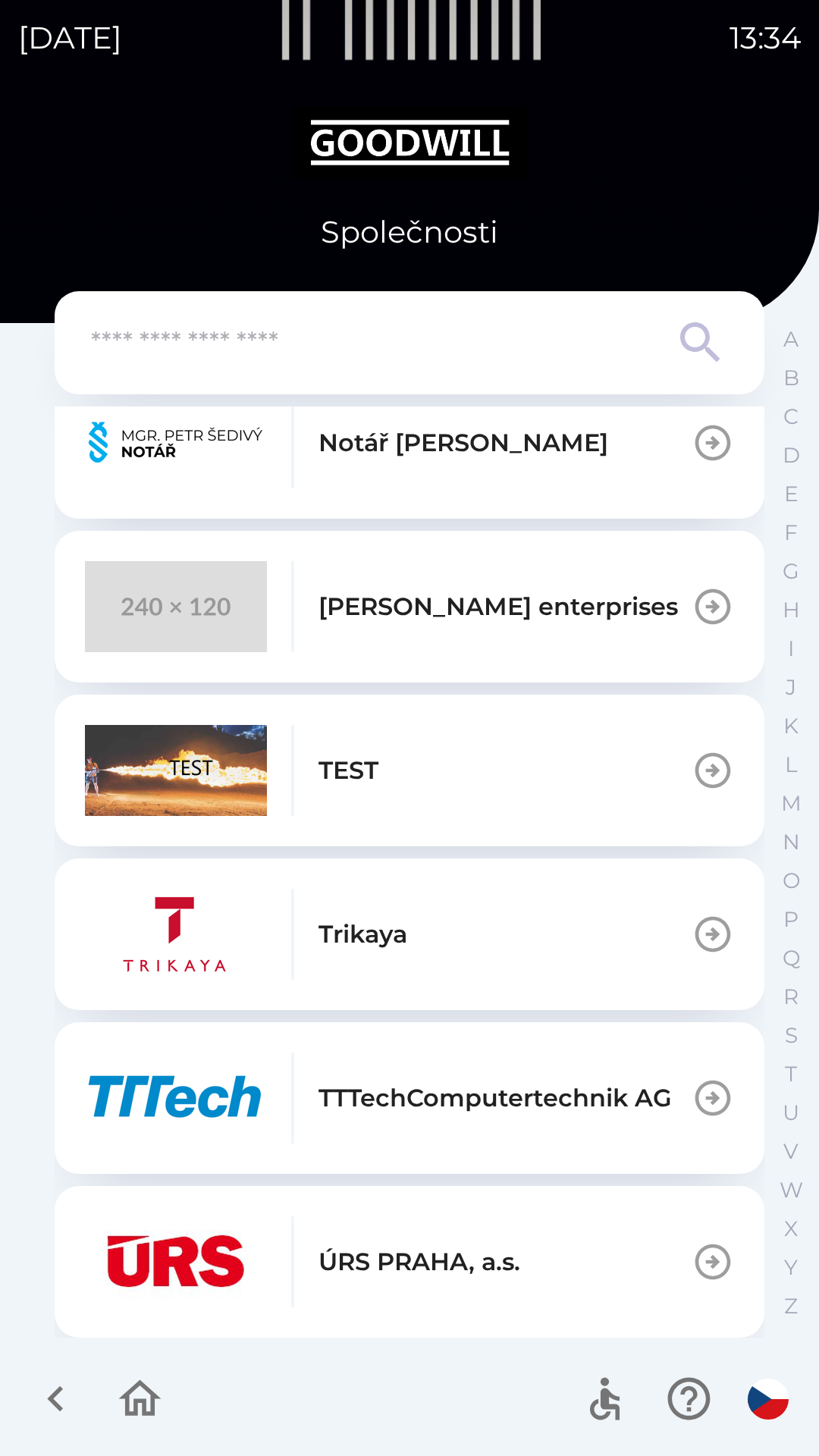
click at [137, 1403] on icon "button" at bounding box center [140, 1398] width 43 height 36
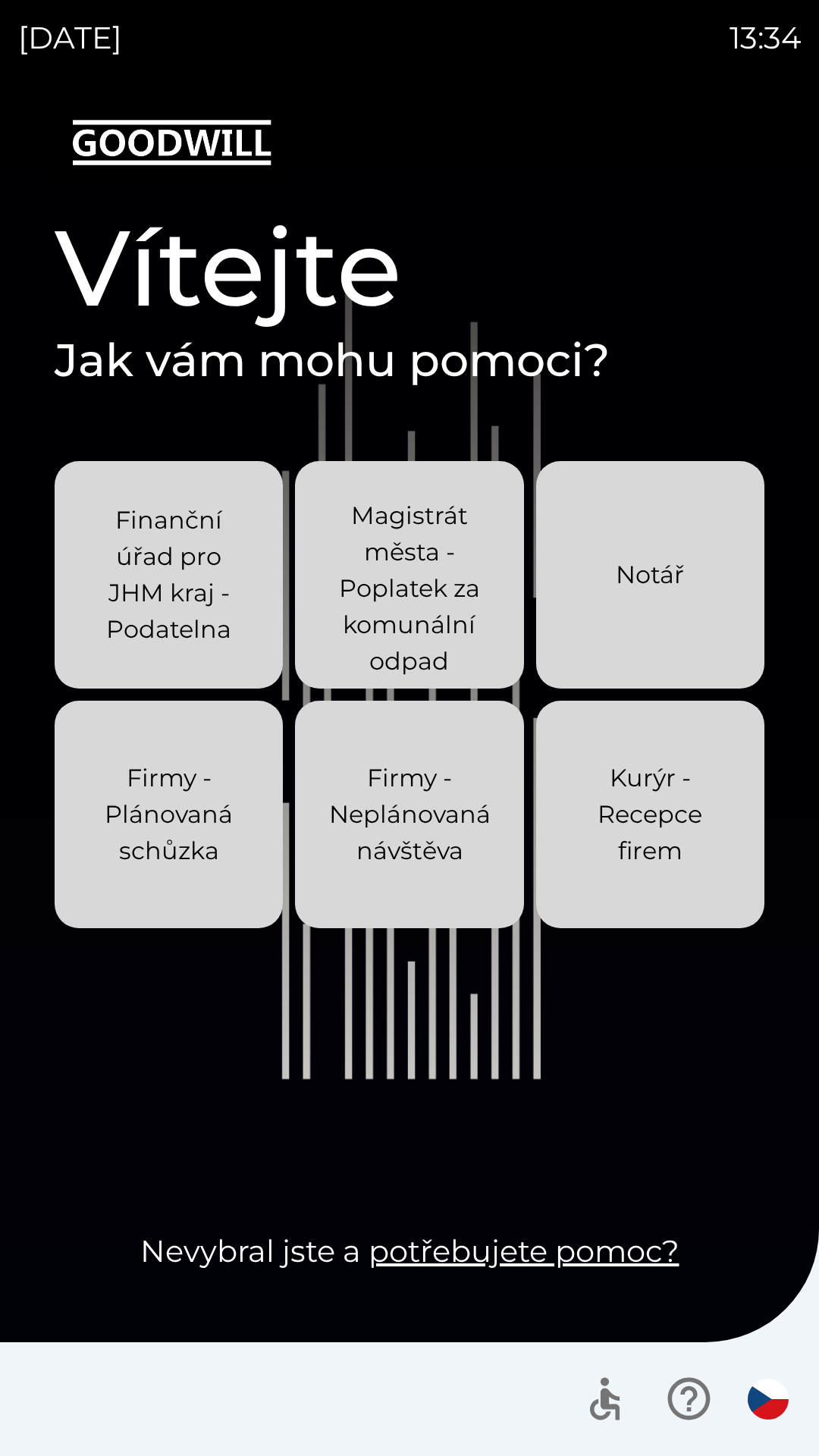
click at [429, 824] on p "Firmy - Neplánovaná návštěva" at bounding box center [410, 814] width 161 height 109
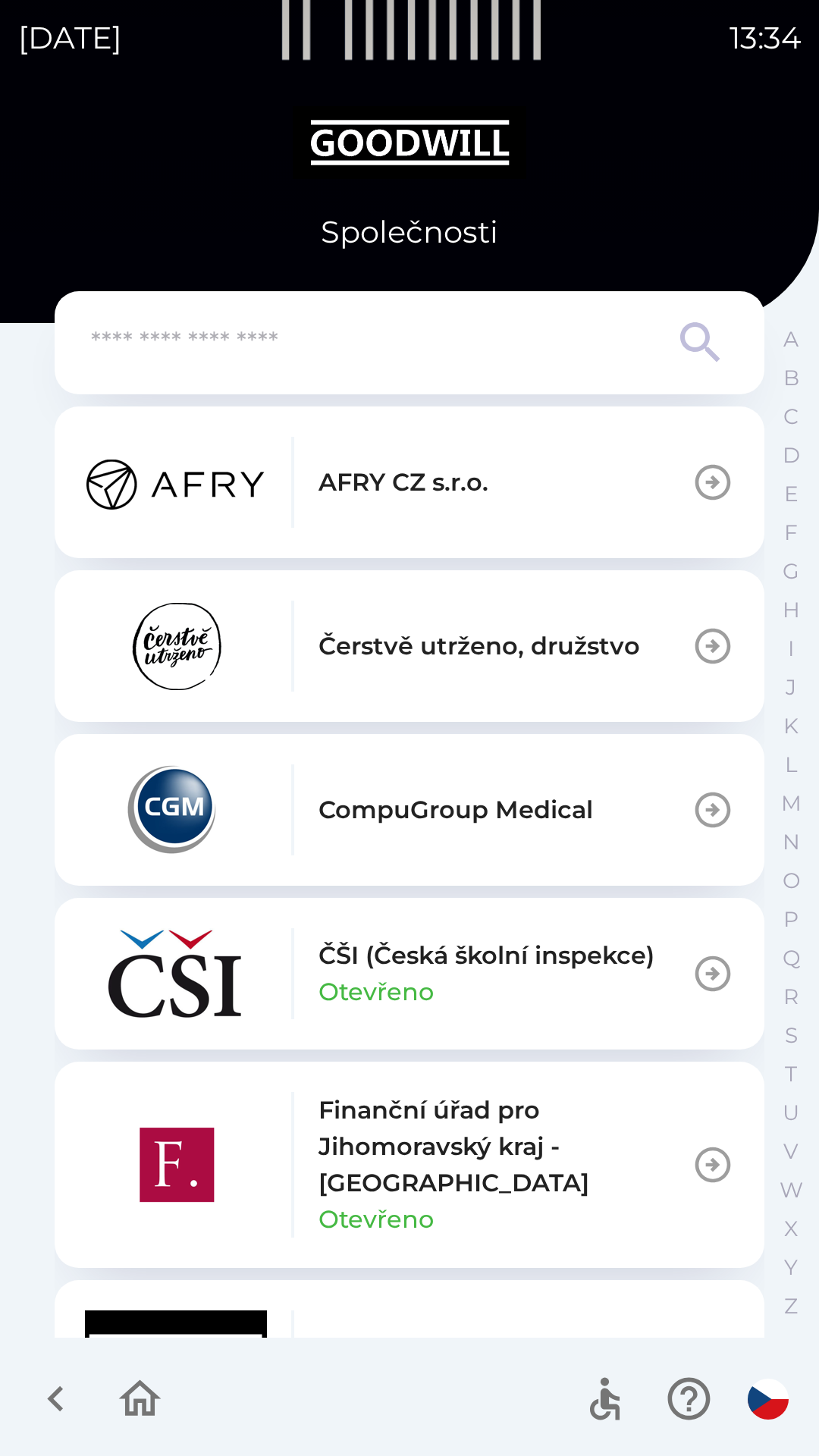
click at [490, 494] on button "AFRY CZ s.r.o." at bounding box center [409, 481] width 709 height 151
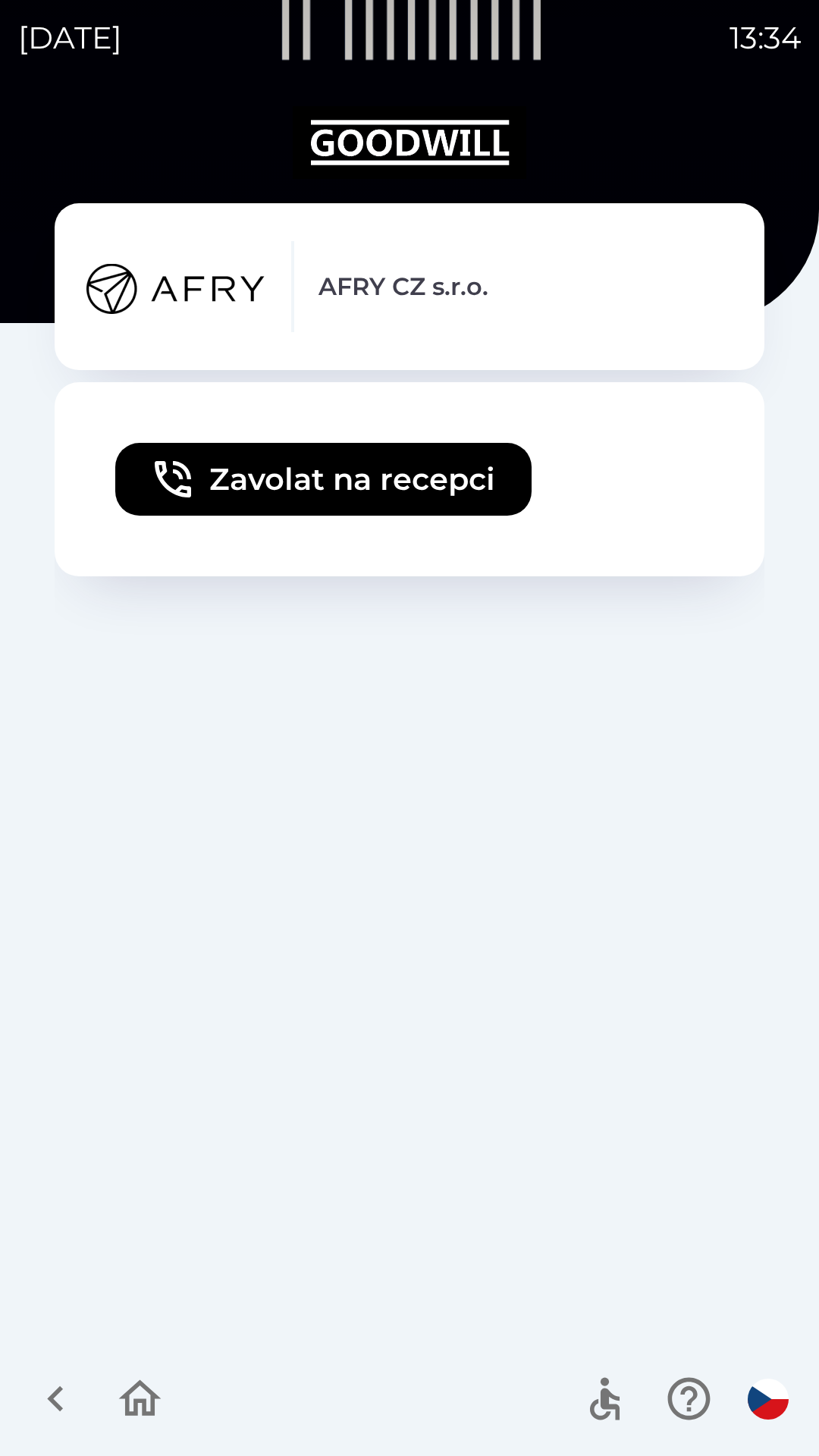
click at [137, 1395] on icon "button" at bounding box center [140, 1398] width 51 height 51
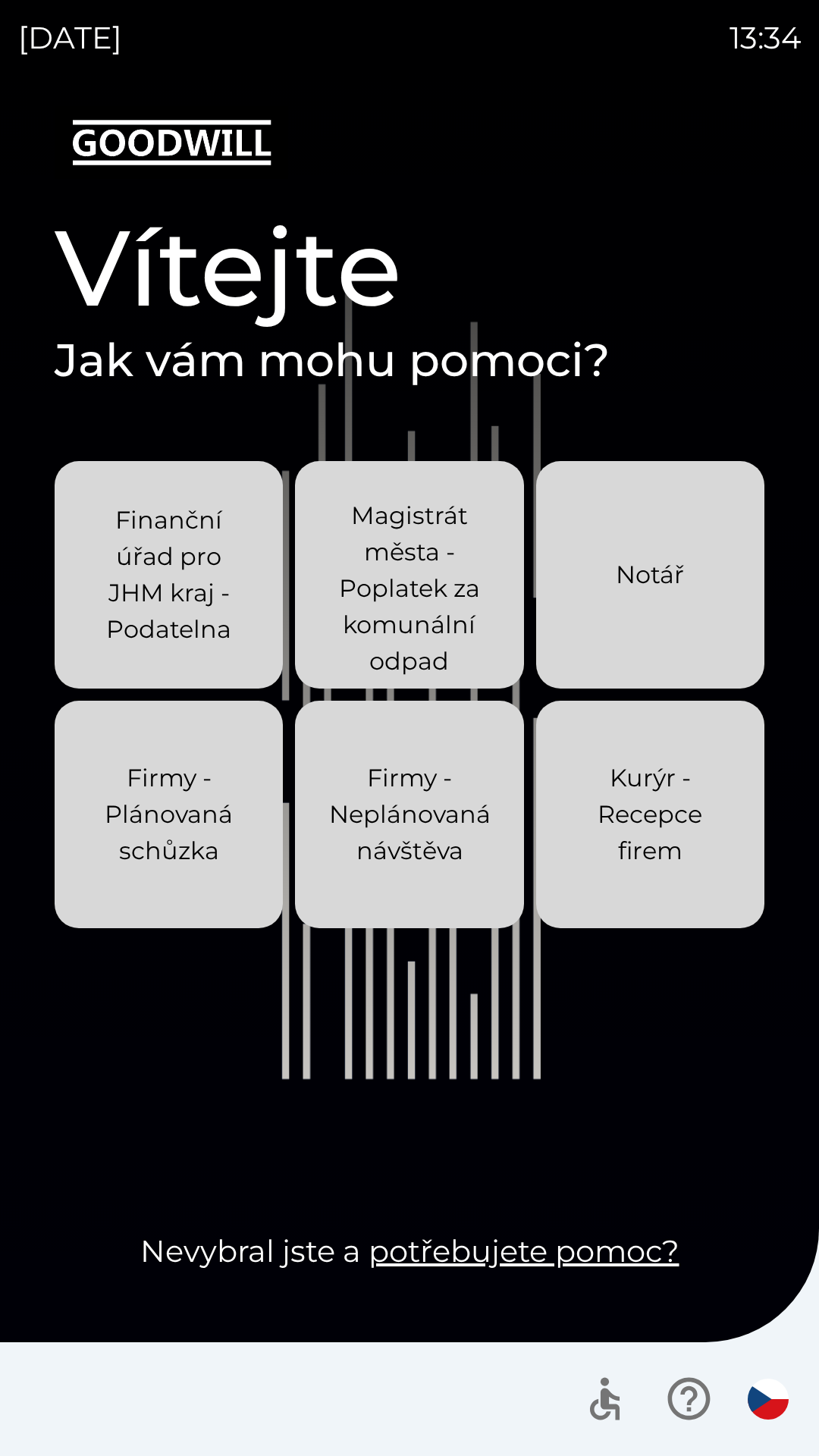
click at [217, 583] on p "Finanční úřad pro JHM kraj - Podatelna" at bounding box center [169, 574] width 156 height 146
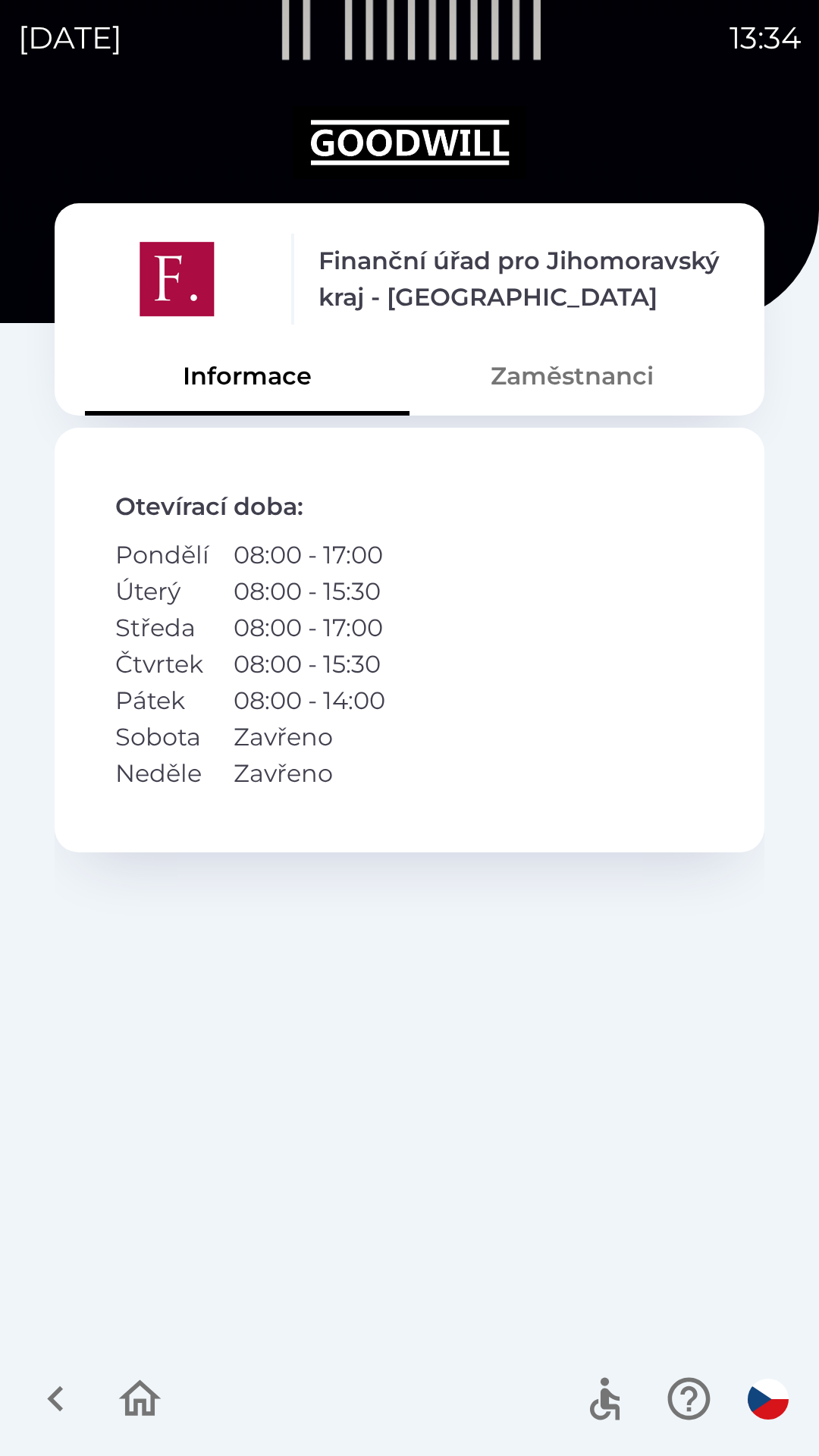
click at [612, 383] on button "Zaměstnanci" at bounding box center [572, 376] width 324 height 54
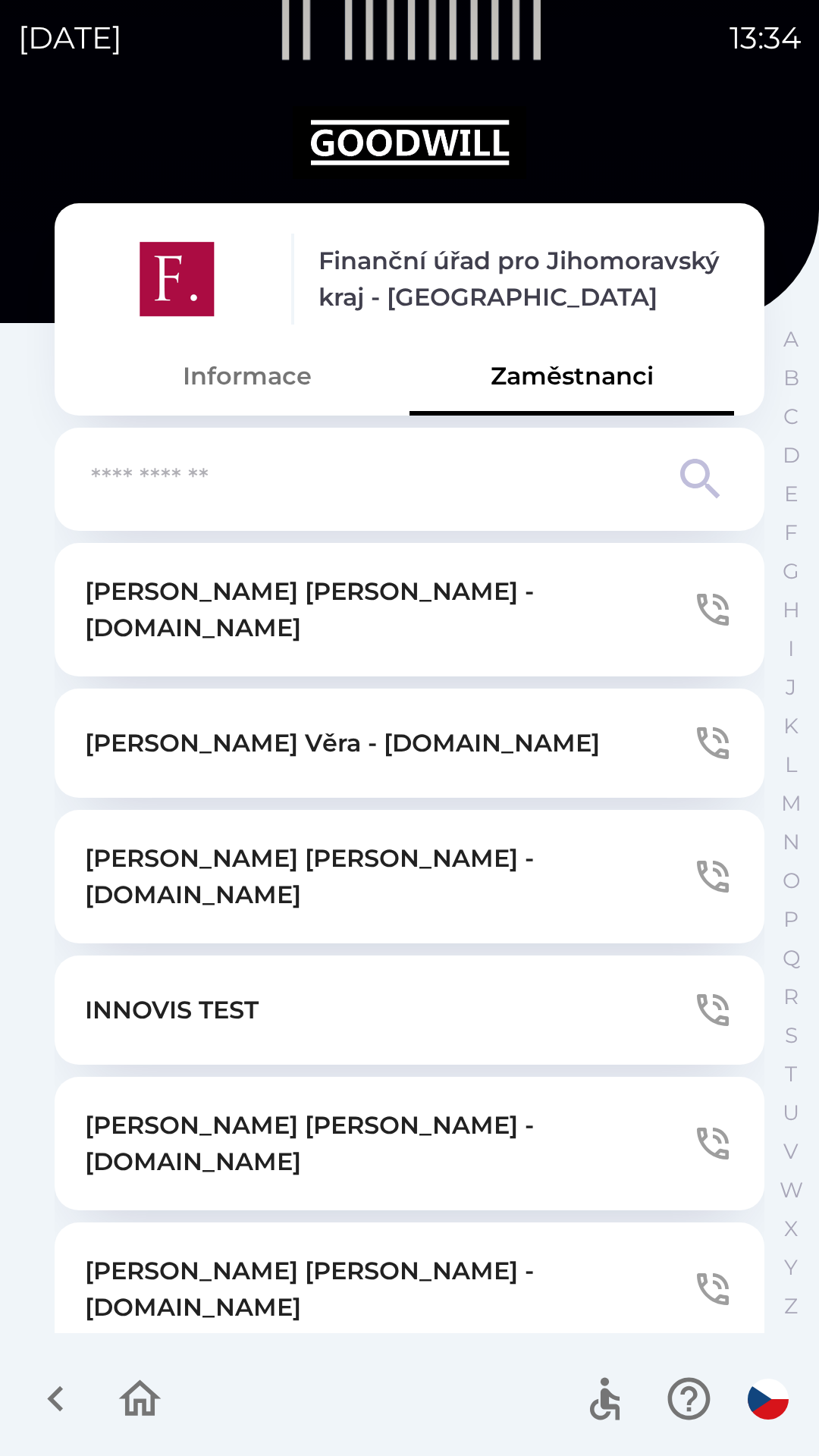
click at [150, 1391] on icon "button" at bounding box center [140, 1398] width 43 height 36
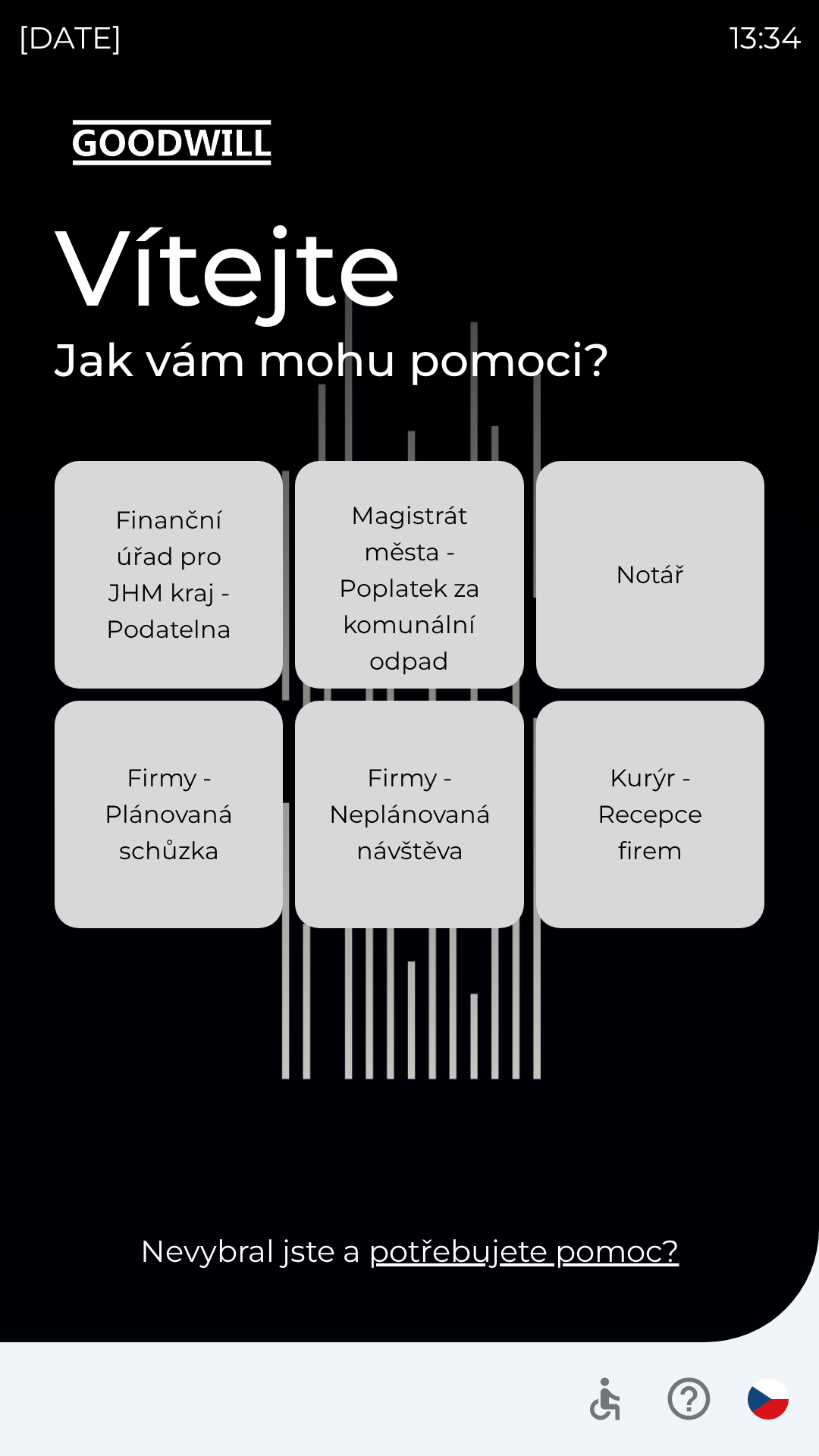
click at [441, 554] on p "Magistrát města - Poplatek za komunální odpad" at bounding box center [410, 588] width 156 height 182
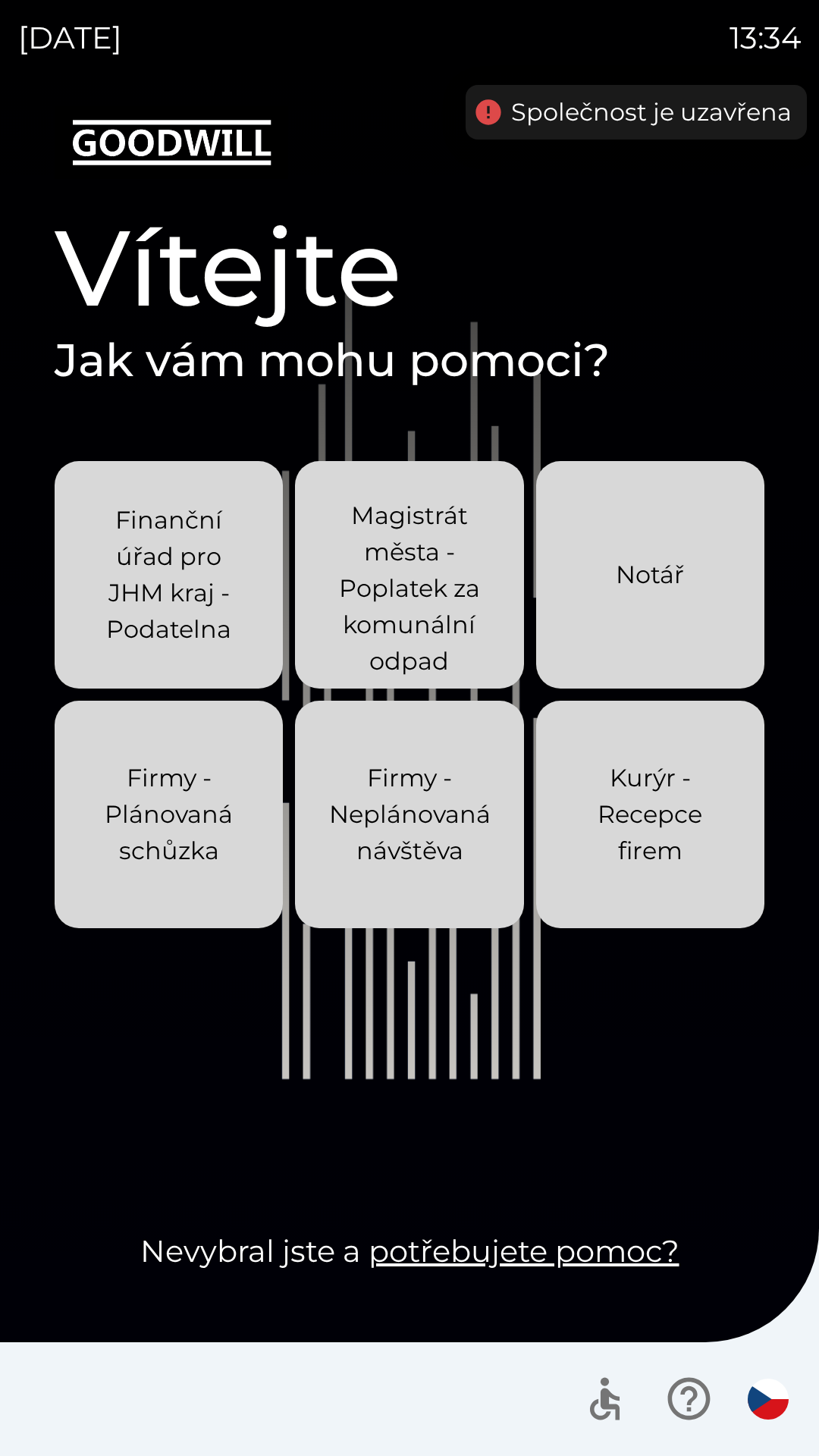
click at [663, 574] on p "Notář" at bounding box center [649, 574] width 68 height 36
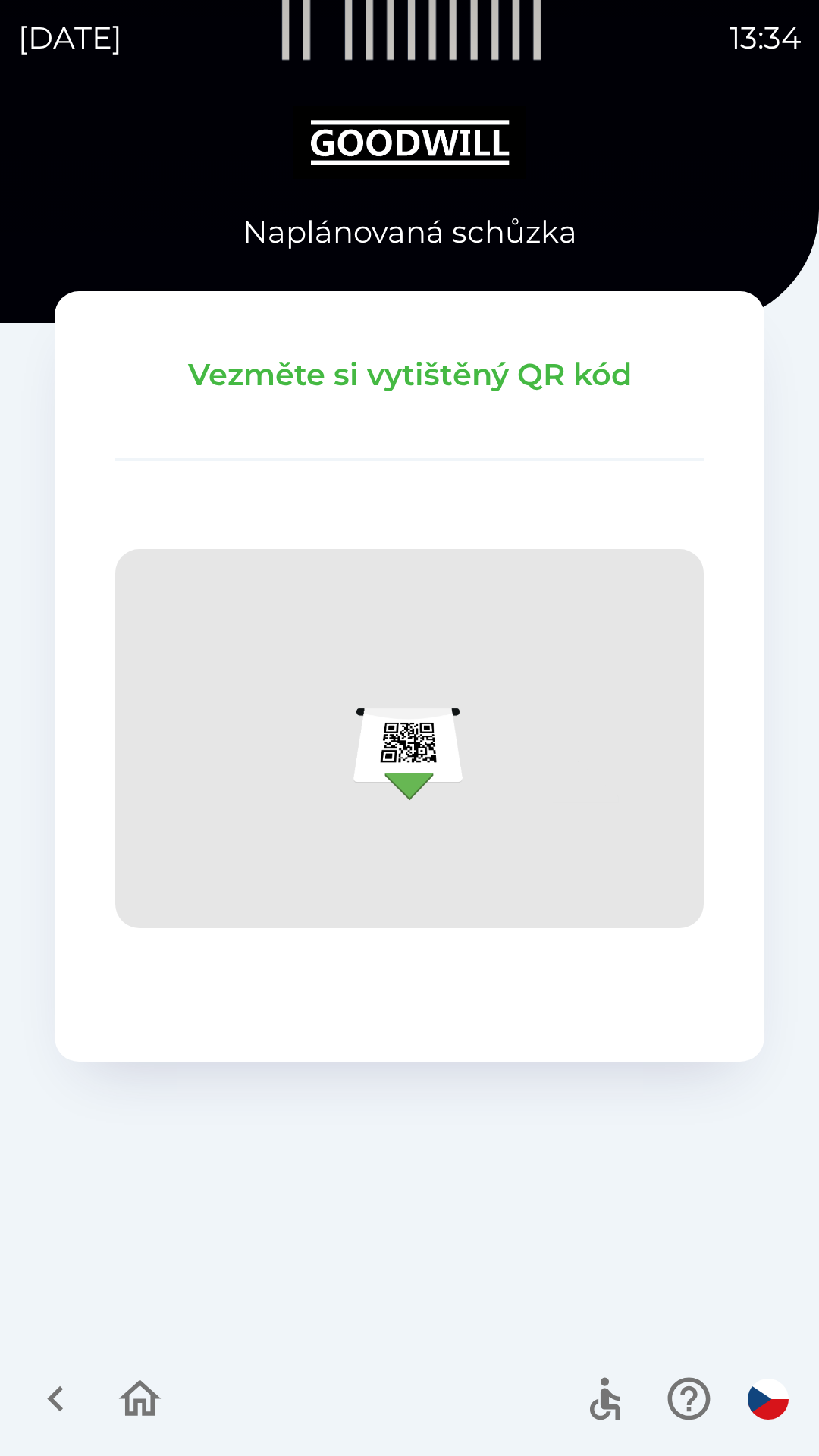
click at [138, 1429] on button "button" at bounding box center [140, 1398] width 63 height 63
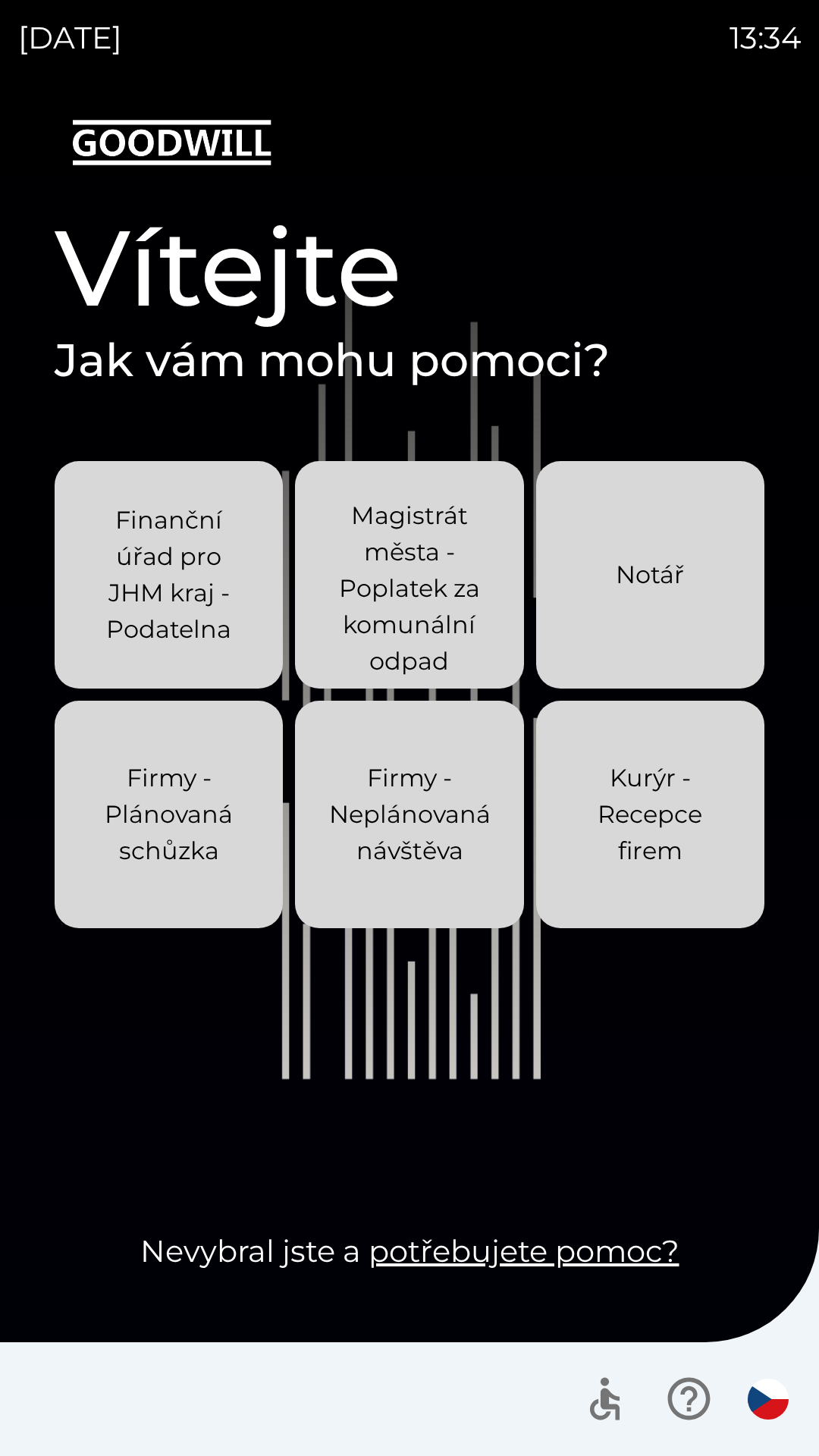
click at [198, 792] on p "Firmy - Plánovaná schůzka" at bounding box center [169, 814] width 156 height 109
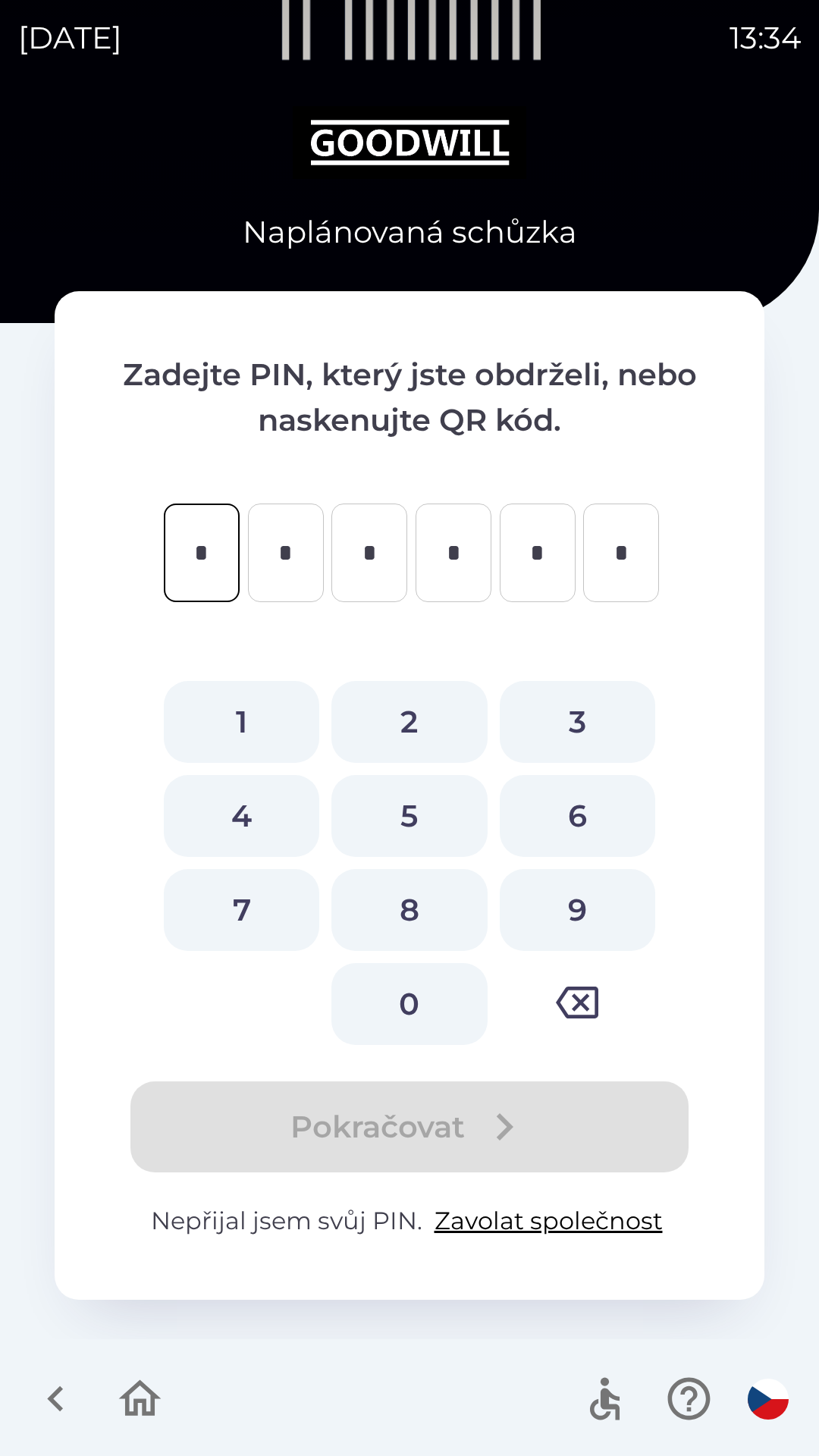
click at [135, 1395] on icon "button" at bounding box center [140, 1398] width 51 height 51
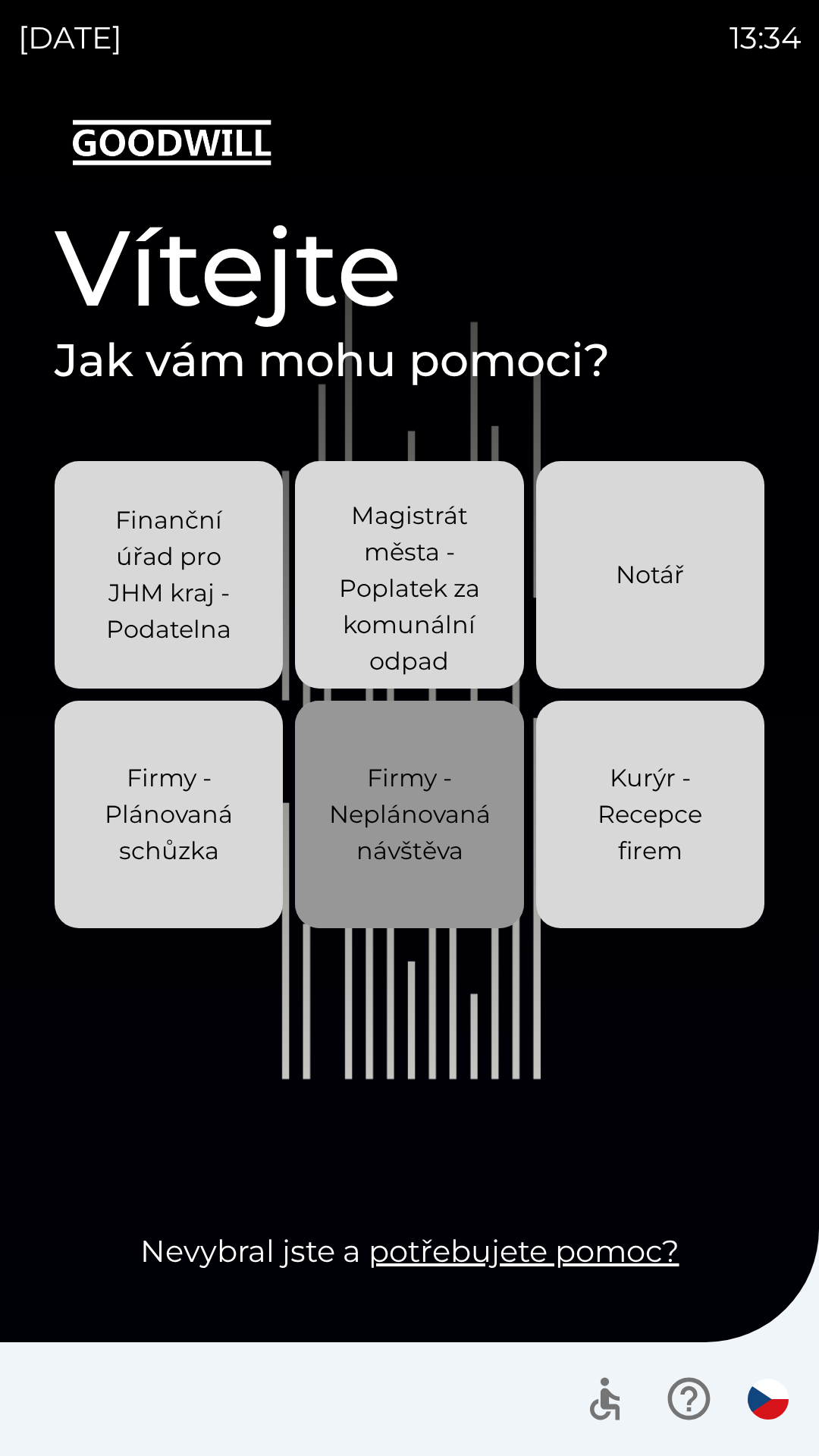
click at [440, 800] on p "Firmy - Neplánovaná návštěva" at bounding box center [410, 814] width 161 height 109
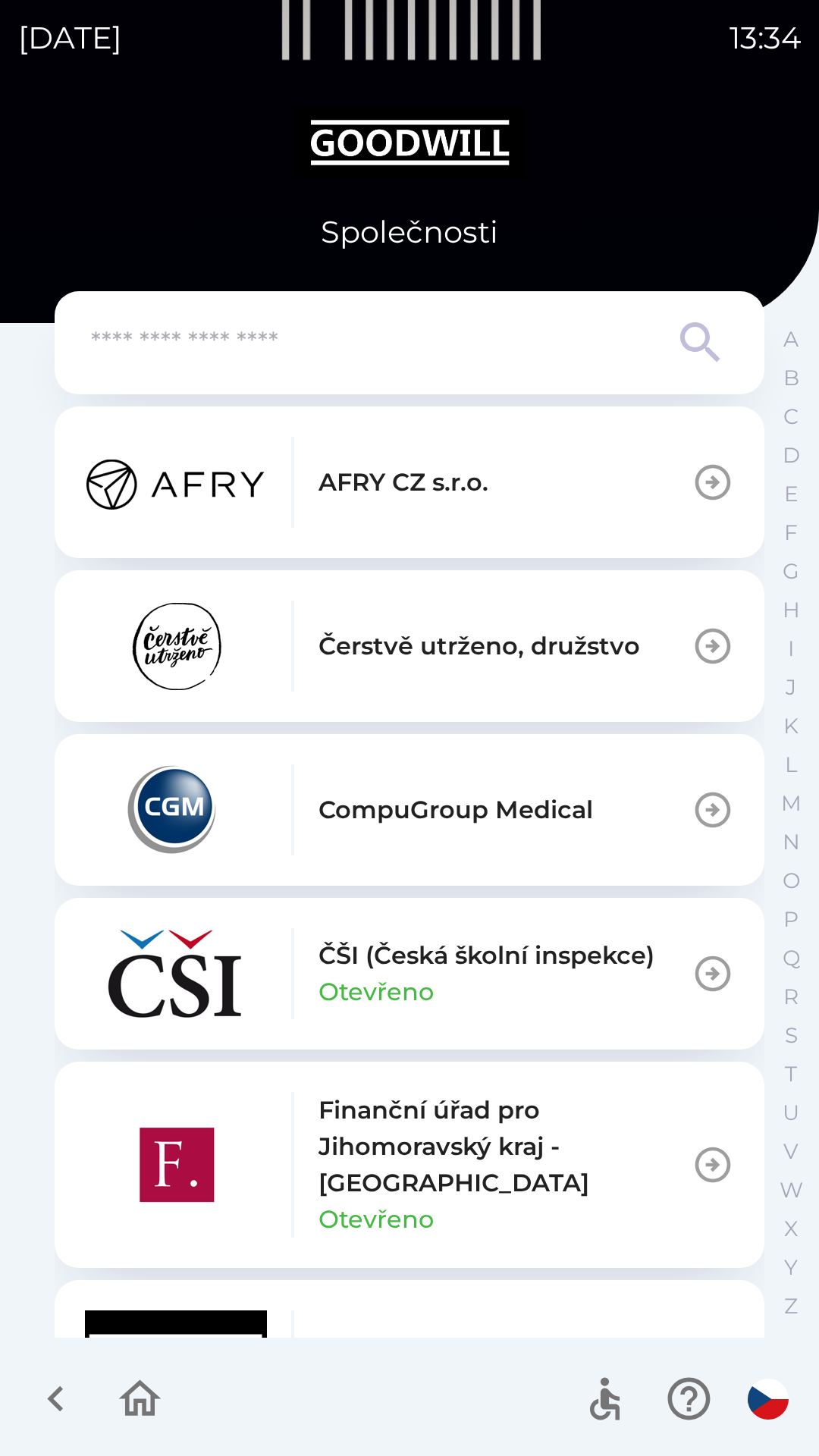
click at [583, 475] on button "AFRY CZ s.r.o." at bounding box center [409, 481] width 709 height 151
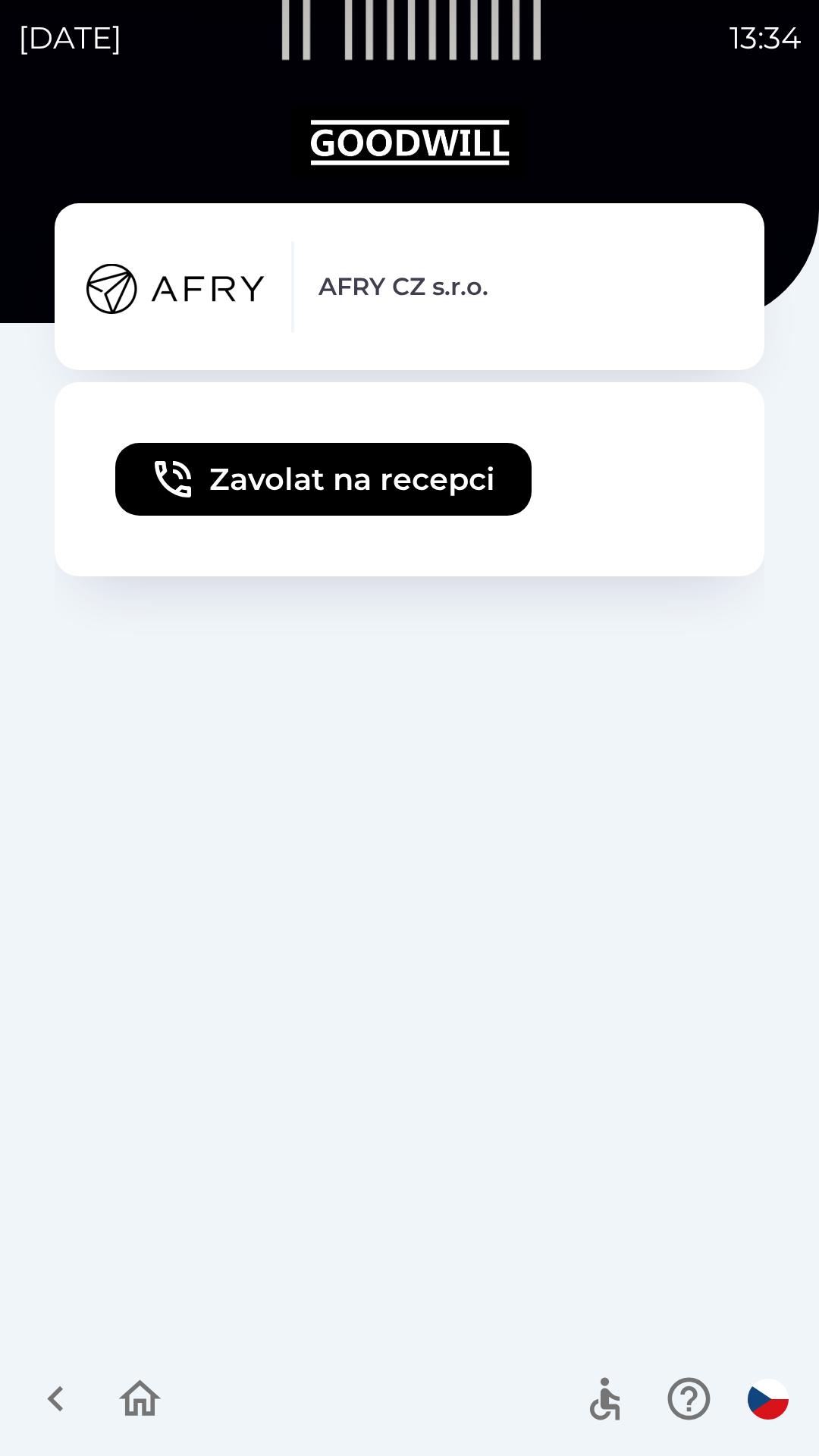
click at [149, 1398] on icon "button" at bounding box center [140, 1398] width 51 height 51
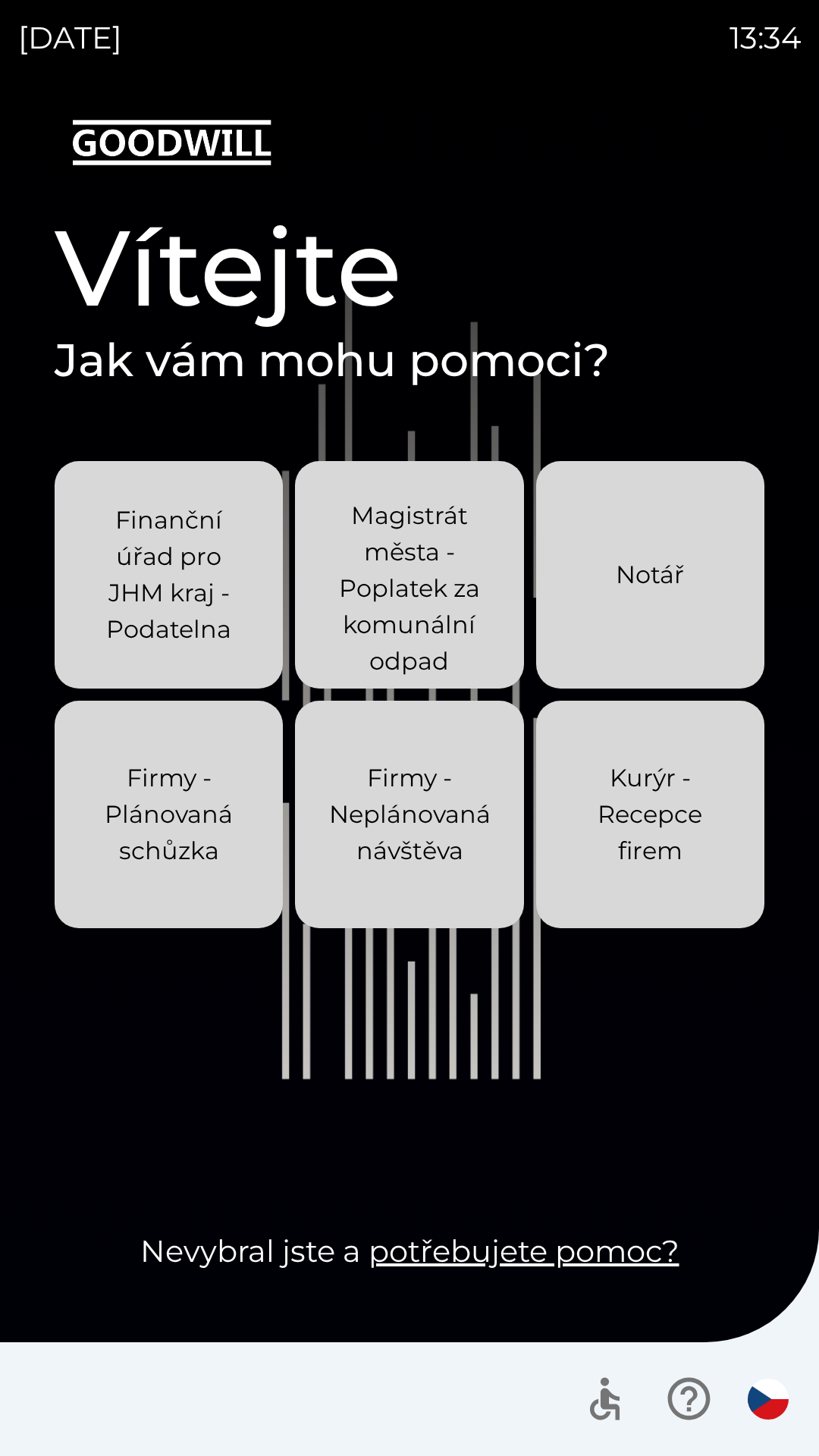
click at [661, 808] on p "Kurýr - Recepce firem" at bounding box center [650, 814] width 156 height 109
click at [211, 562] on p "Finanční úřad pro JHM kraj - Podatelna" at bounding box center [169, 574] width 156 height 146
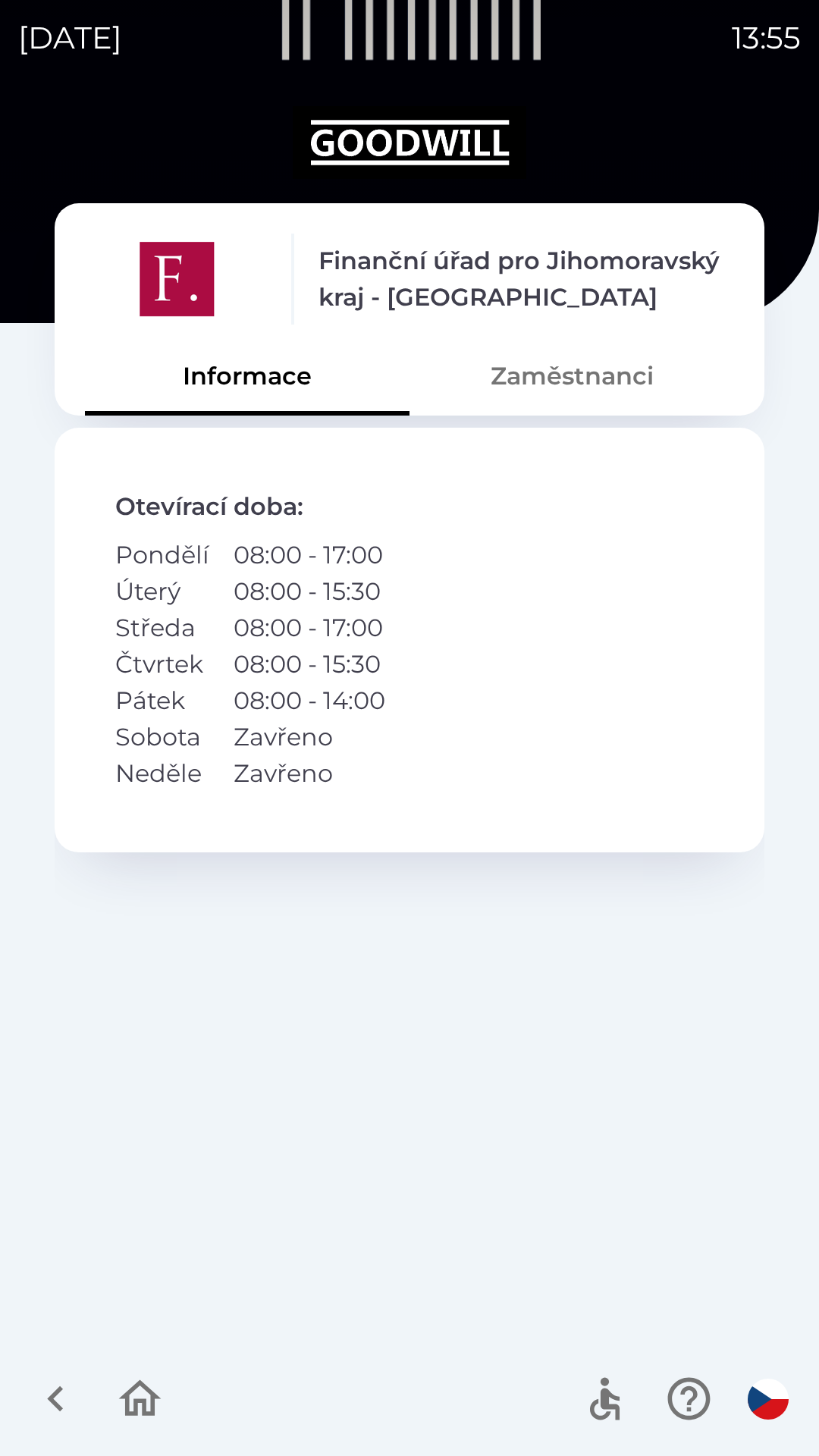
click at [612, 387] on button "Zaměstnanci" at bounding box center [572, 376] width 324 height 54
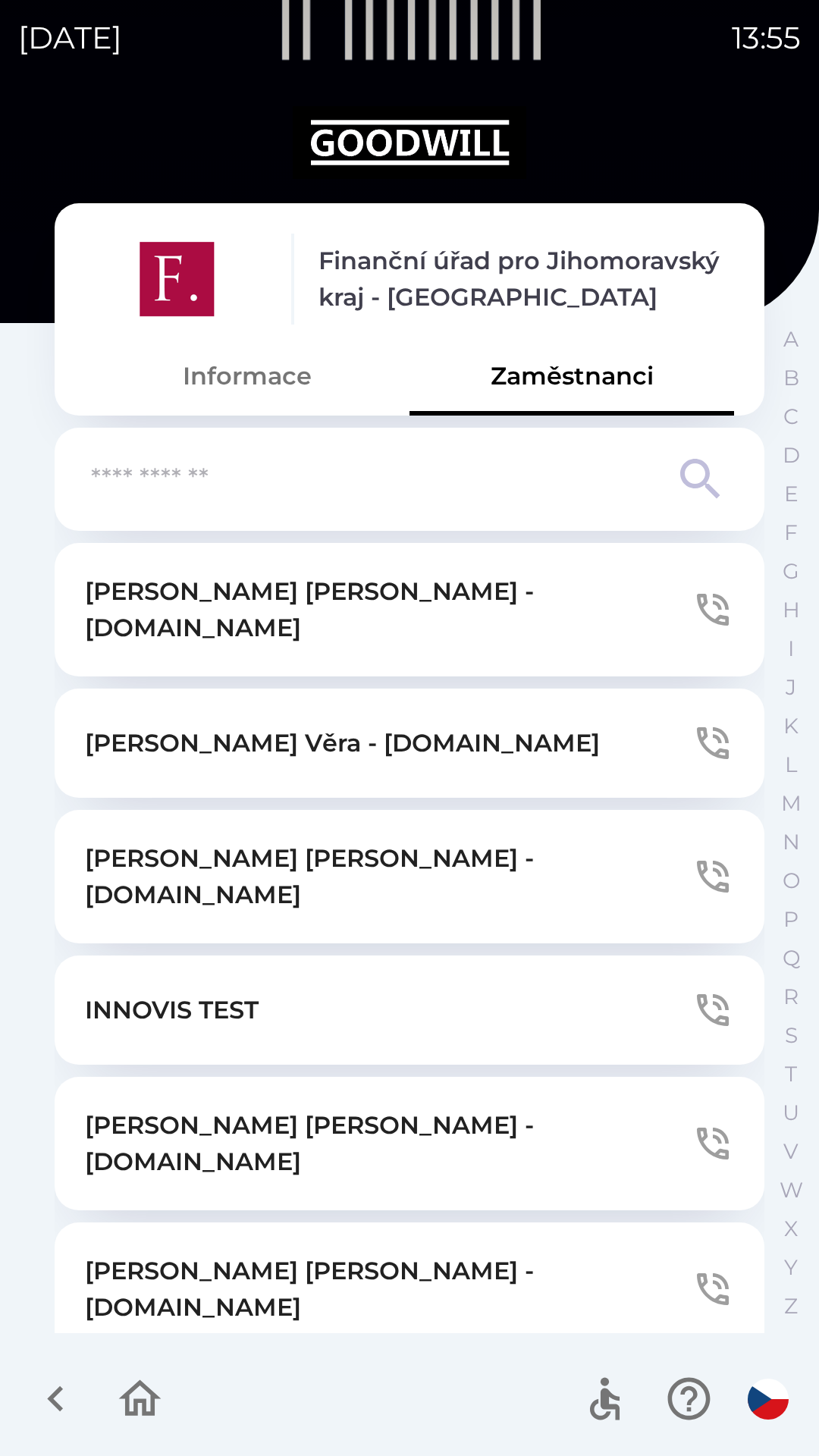
click at [139, 1405] on icon "button" at bounding box center [140, 1398] width 51 height 51
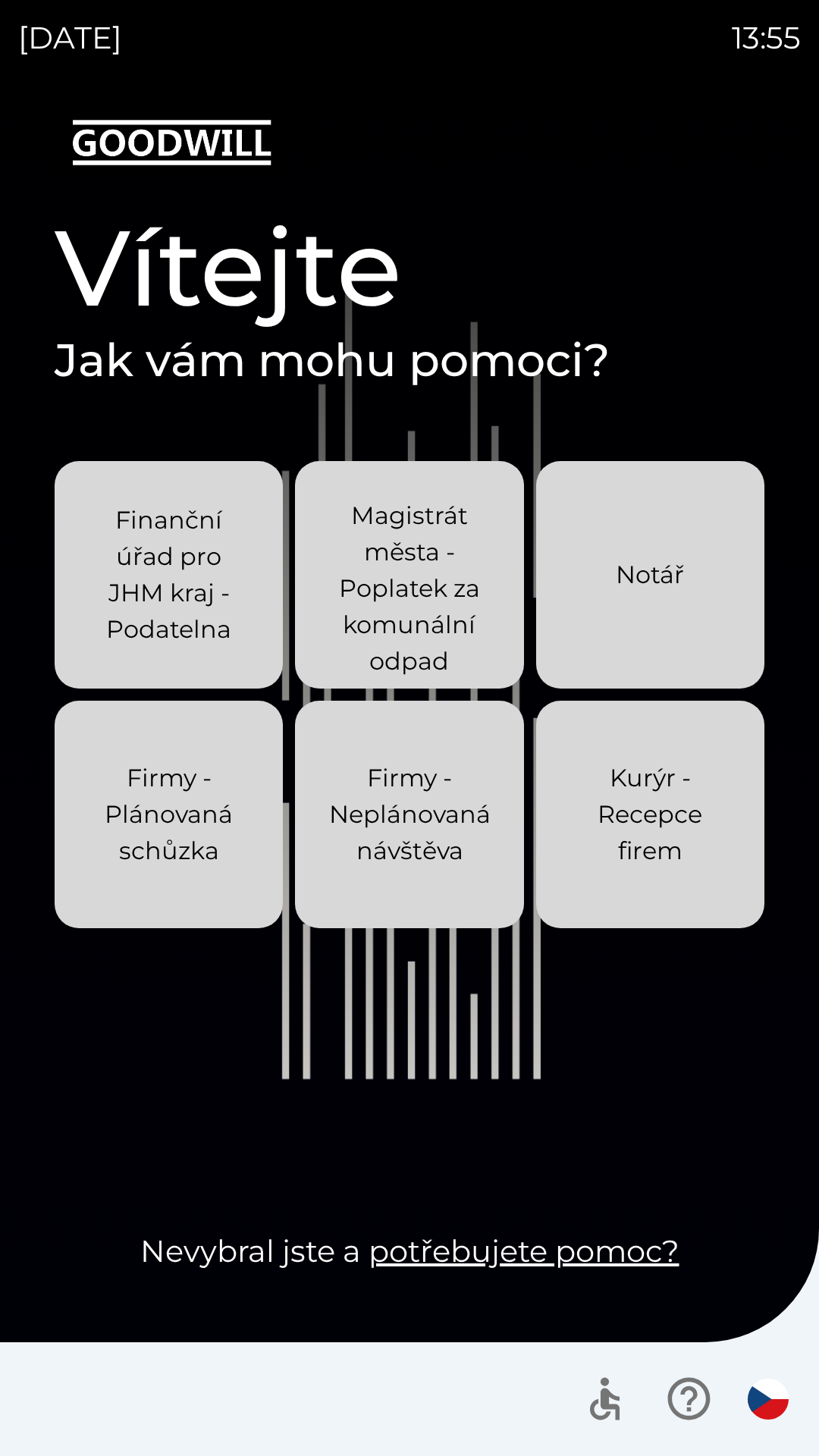
click at [458, 557] on p "Magistrát města - Poplatek za komunální odpad" at bounding box center [410, 588] width 156 height 182
click at [401, 559] on p "Magistrát města - Poplatek za komunální odpad" at bounding box center [410, 588] width 156 height 182
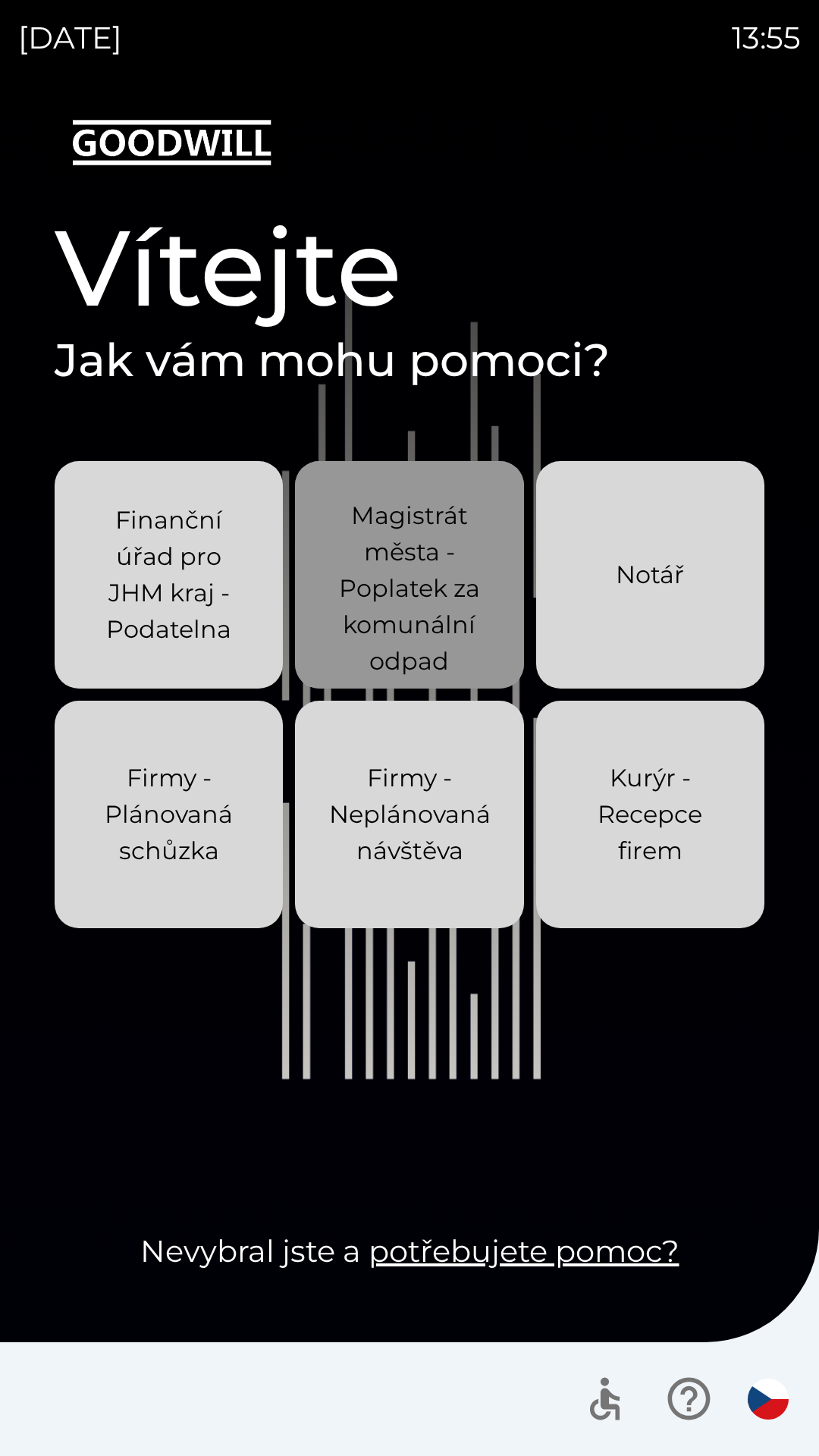
click at [426, 574] on p "Magistrát města - Poplatek za komunální odpad" at bounding box center [410, 588] width 156 height 182
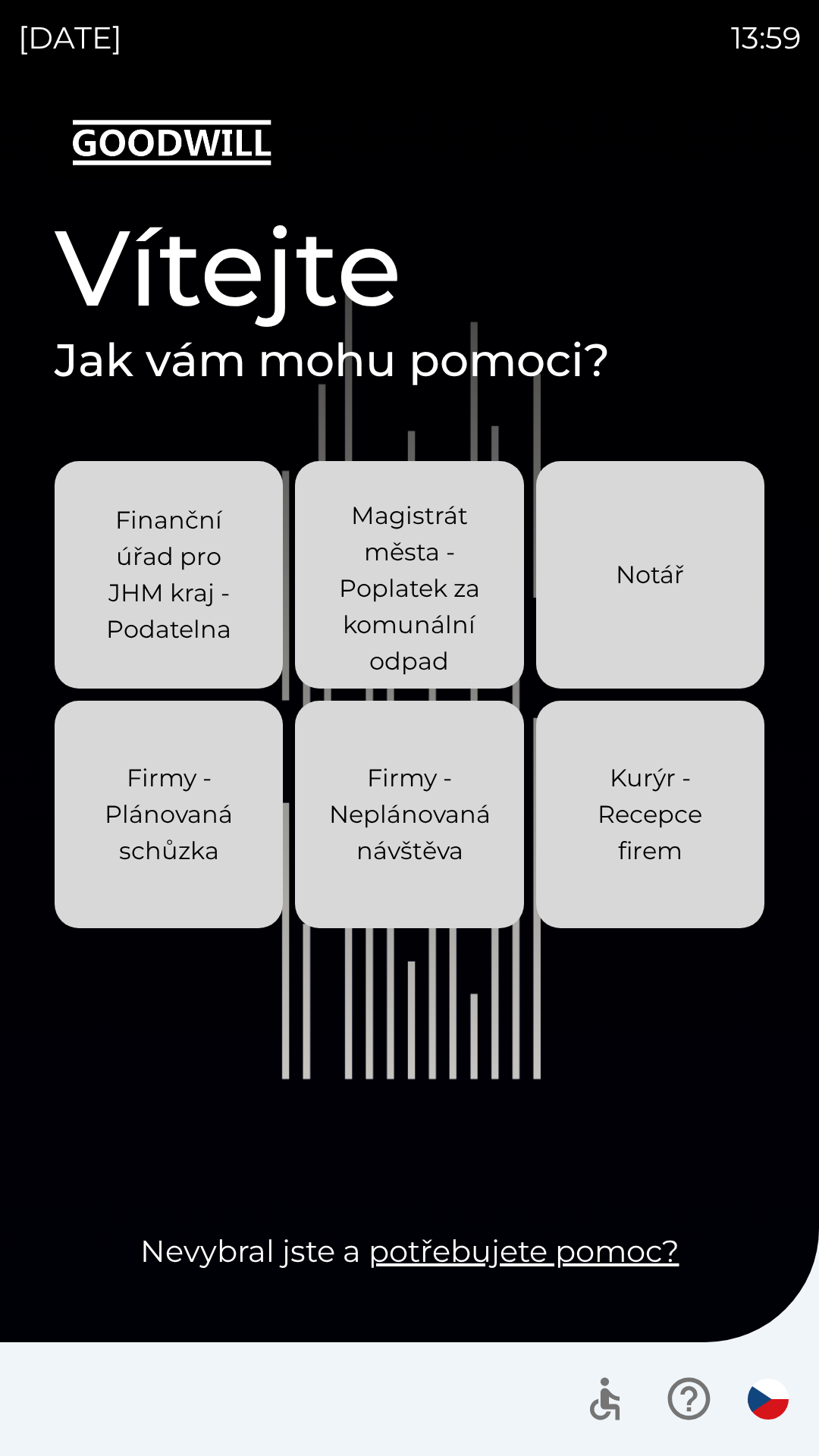
click at [428, 583] on p "Magistrát města - Poplatek za komunální odpad" at bounding box center [410, 588] width 156 height 182
click at [664, 583] on p "Notář" at bounding box center [649, 574] width 68 height 36
click at [178, 809] on p "Firmy - Plánovaná schůzka" at bounding box center [169, 814] width 156 height 109
